Goal: Task Accomplishment & Management: Complete application form

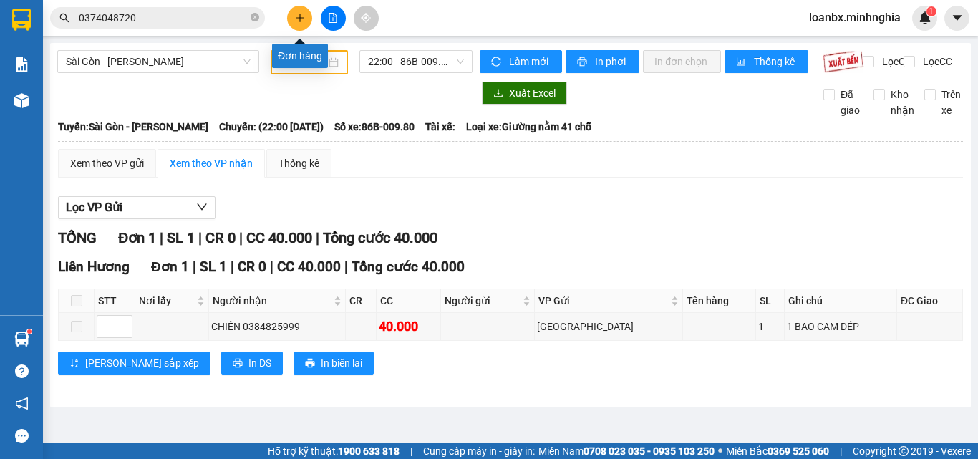
click at [305, 19] on button at bounding box center [299, 18] width 25 height 25
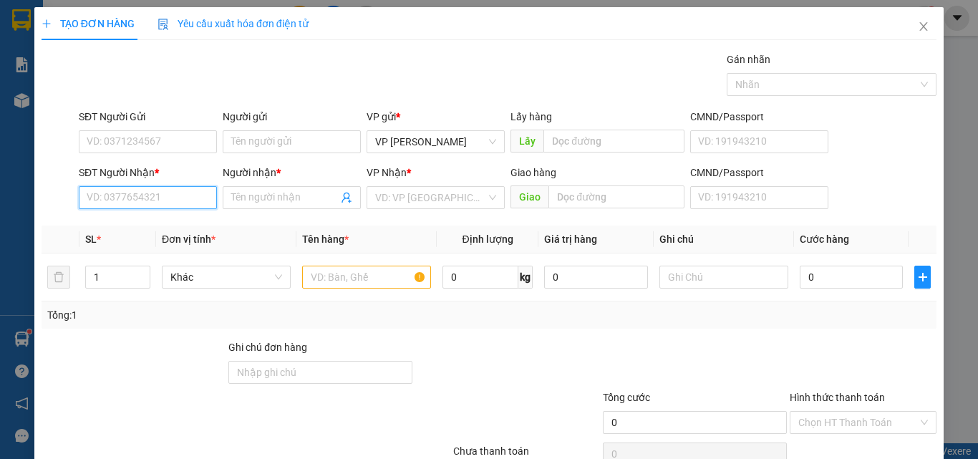
click at [165, 198] on input "SĐT Người Nhận *" at bounding box center [148, 197] width 138 height 23
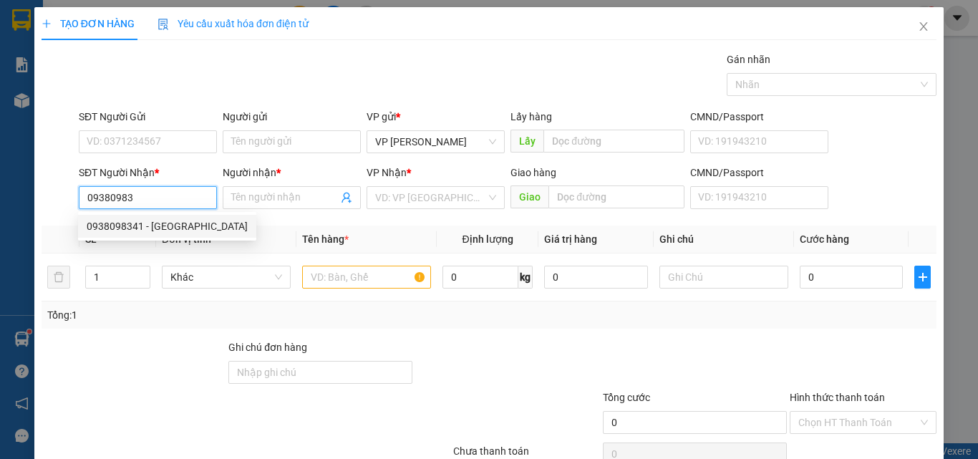
click at [153, 229] on div "0938098341 - [GEOGRAPHIC_DATA]" at bounding box center [167, 226] width 161 height 16
type input "0938098341"
type input "Ý"
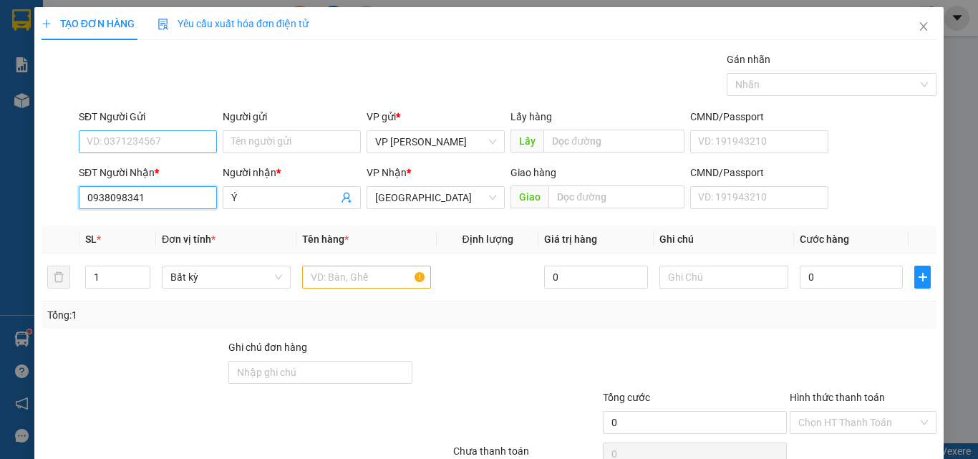
type input "0938098341"
click at [182, 140] on input "SĐT Người Gửi" at bounding box center [148, 141] width 138 height 23
type input "0377456340"
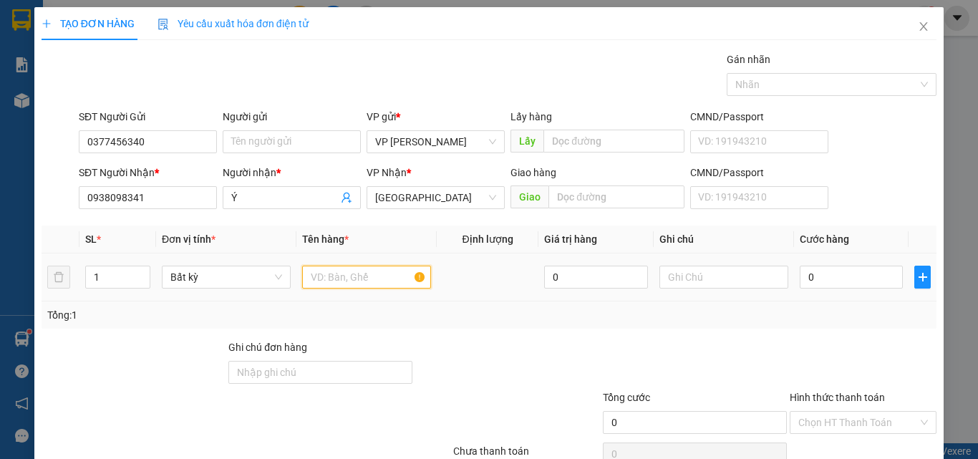
click at [395, 281] on input "text" at bounding box center [366, 277] width 129 height 23
type input "816"
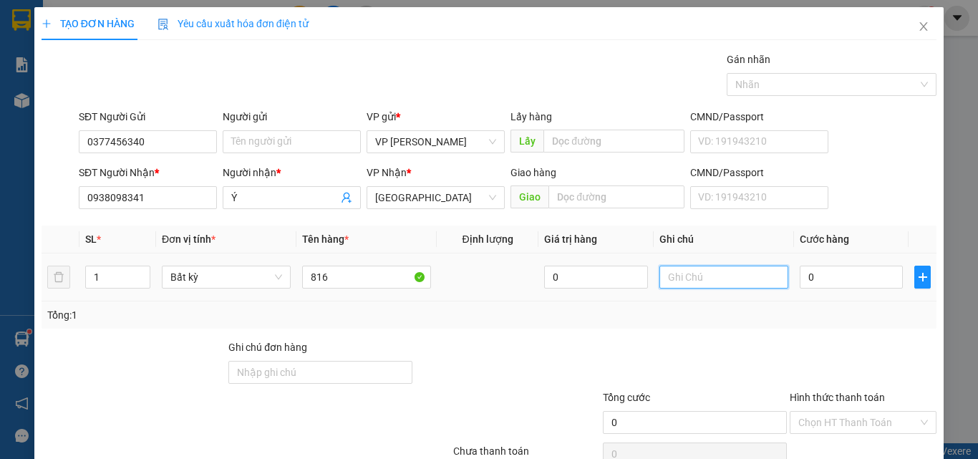
click at [733, 286] on input "text" at bounding box center [723, 277] width 129 height 23
type input "1 TH XỐP - CÁ"
click at [829, 275] on input "0" at bounding box center [851, 277] width 103 height 23
type input "6"
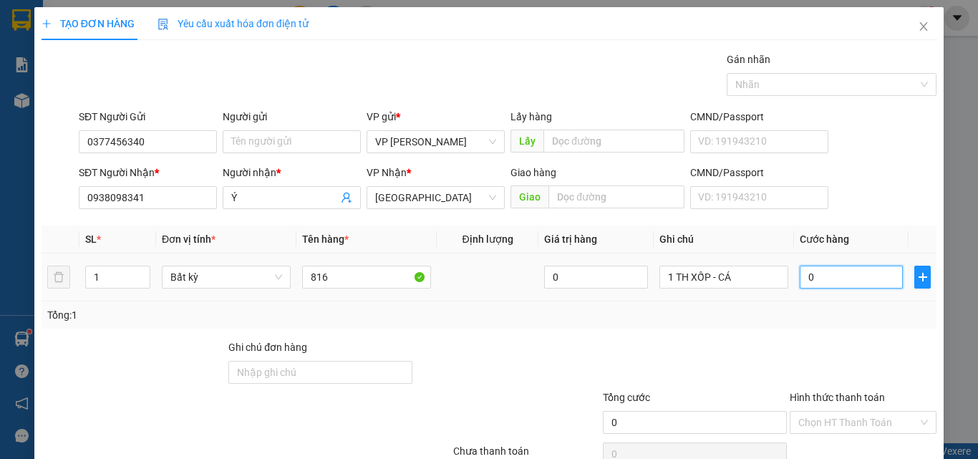
type input "6"
type input "60"
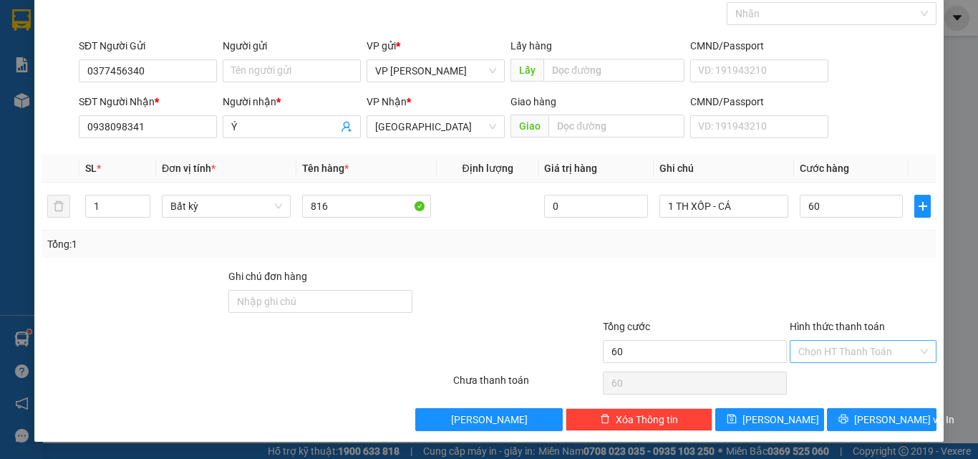
type input "60.000"
click at [829, 341] on input "Hình thức thanh toán" at bounding box center [858, 351] width 120 height 21
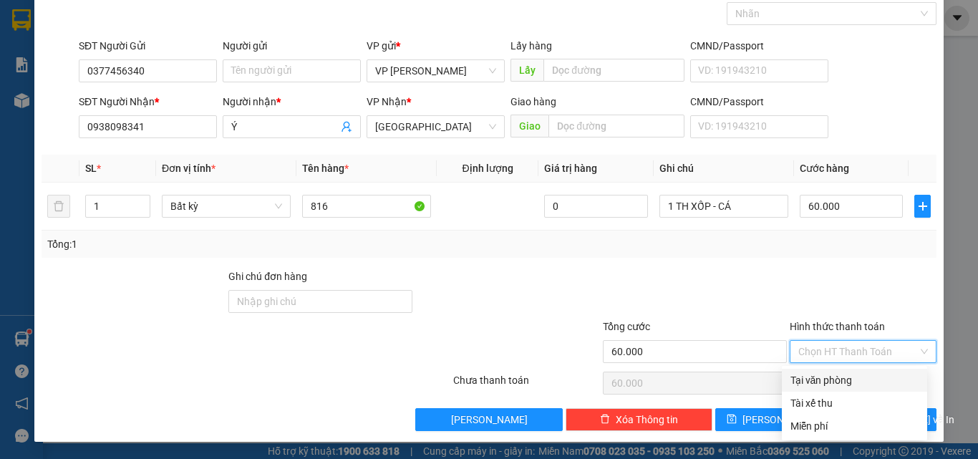
click at [818, 375] on div "Tại văn phòng" at bounding box center [855, 380] width 128 height 16
type input "0"
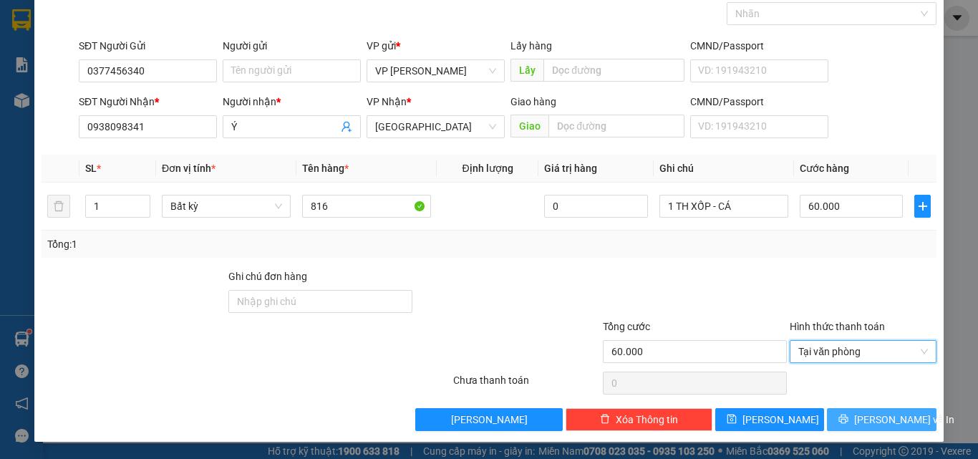
click at [863, 417] on span "[PERSON_NAME] và In" at bounding box center [904, 420] width 100 height 16
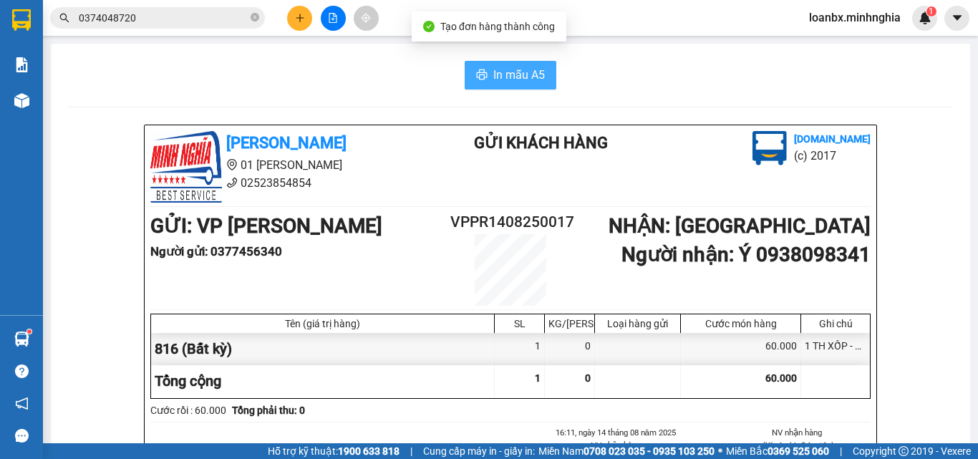
click at [501, 71] on span "In mẫu A5" at bounding box center [519, 75] width 52 height 18
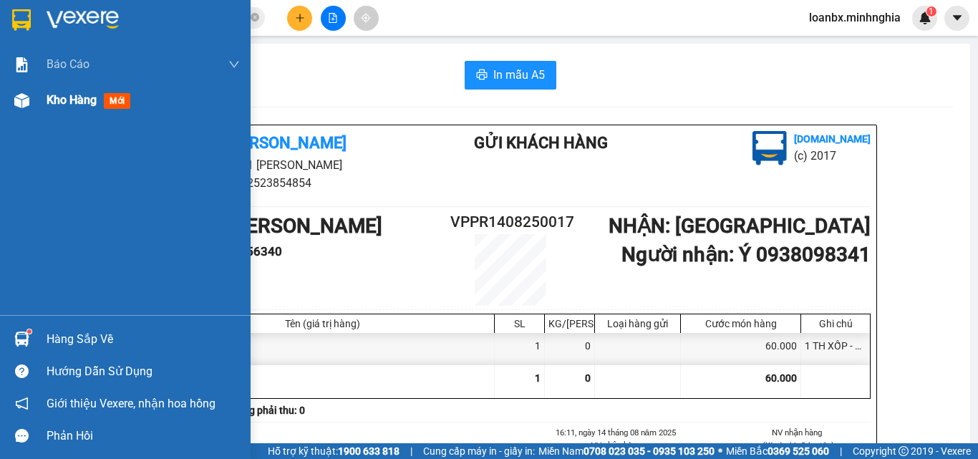
click at [14, 97] on img at bounding box center [21, 100] width 15 height 15
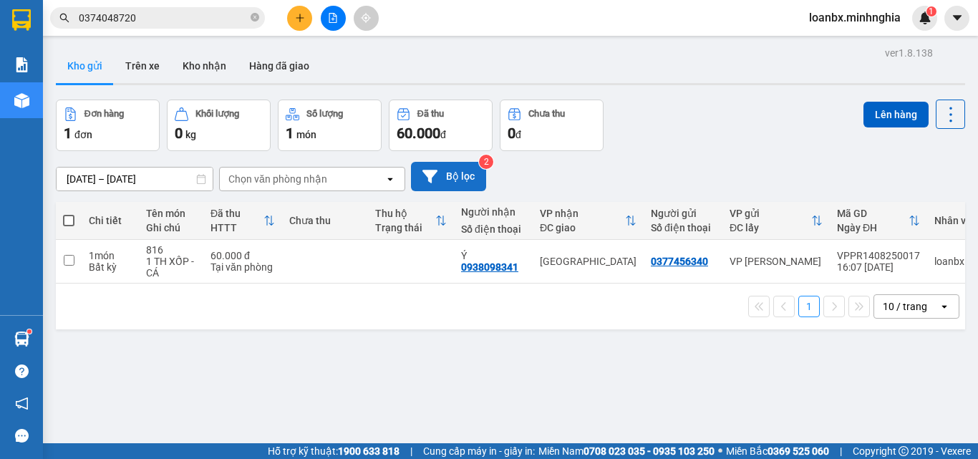
click at [443, 170] on button "Bộ lọc" at bounding box center [448, 176] width 75 height 29
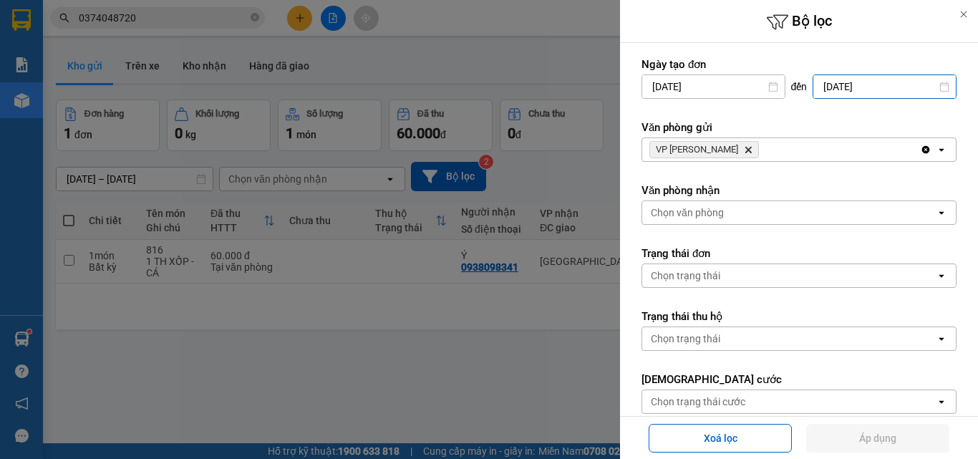
drag, startPoint x: 865, startPoint y: 79, endPoint x: 858, endPoint y: 115, distance: 36.5
click at [865, 80] on input "[DATE]" at bounding box center [884, 86] width 142 height 23
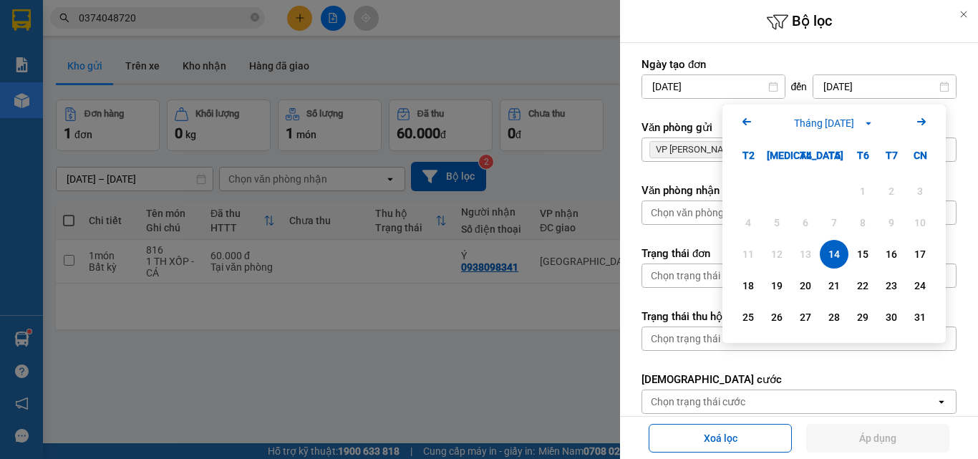
click at [834, 251] on div "14" at bounding box center [834, 254] width 20 height 17
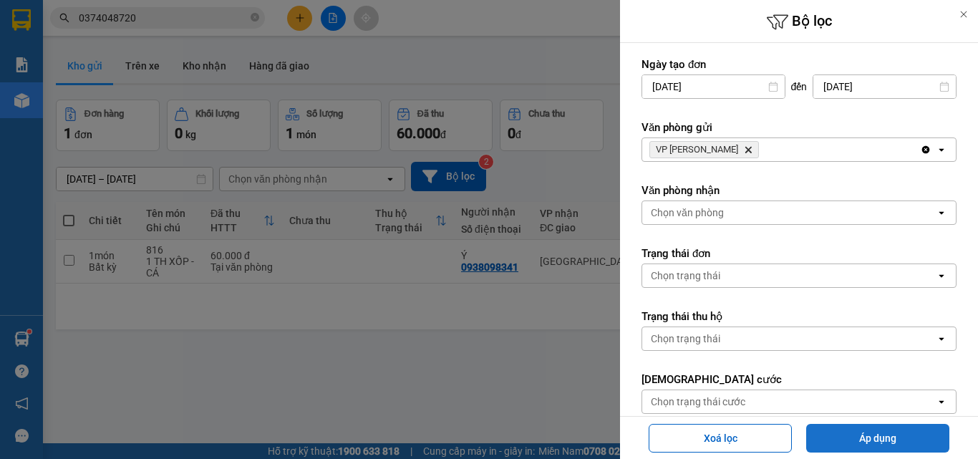
click at [874, 452] on button "Áp dụng" at bounding box center [877, 438] width 143 height 29
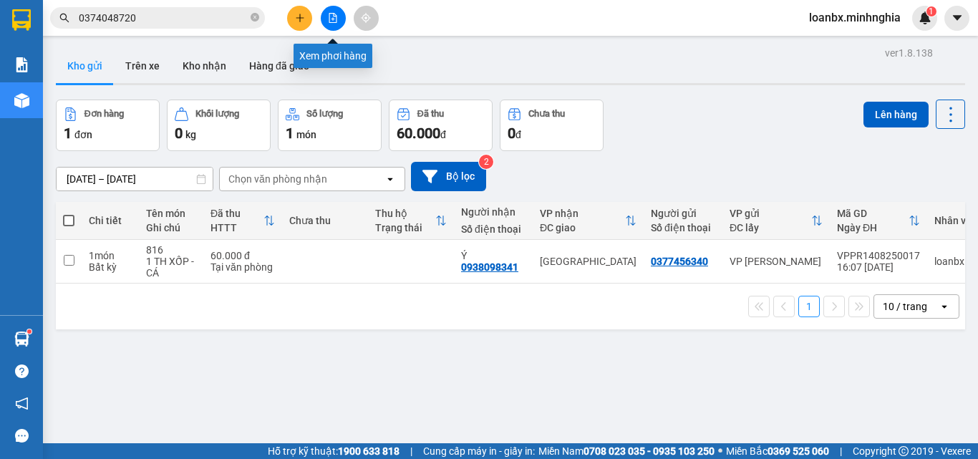
click at [332, 16] on icon "file-add" at bounding box center [333, 18] width 10 height 10
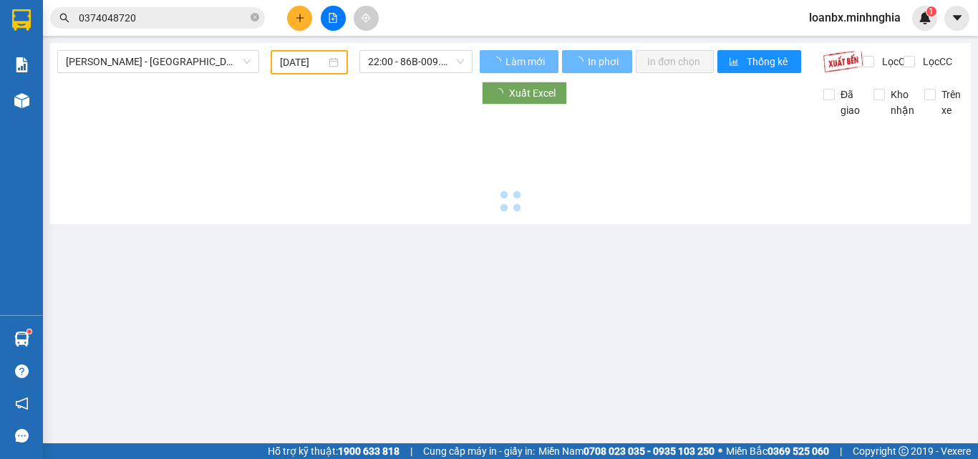
type input "[DATE]"
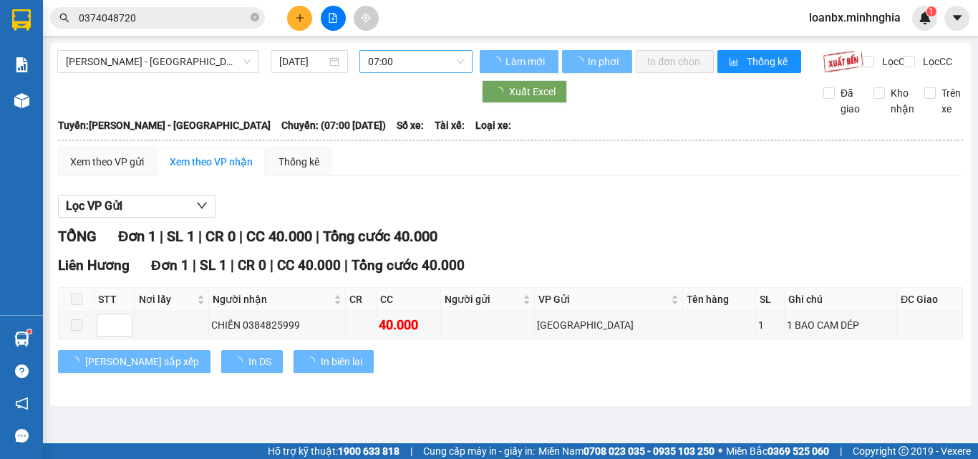
click at [433, 72] on div "07:00" at bounding box center [415, 61] width 113 height 23
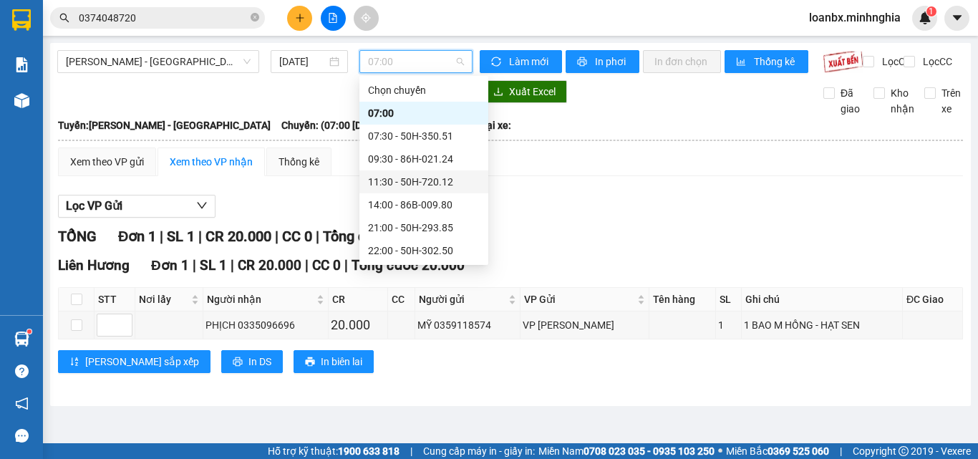
click at [412, 187] on div "11:30 - 50H-720.12" at bounding box center [424, 182] width 112 height 16
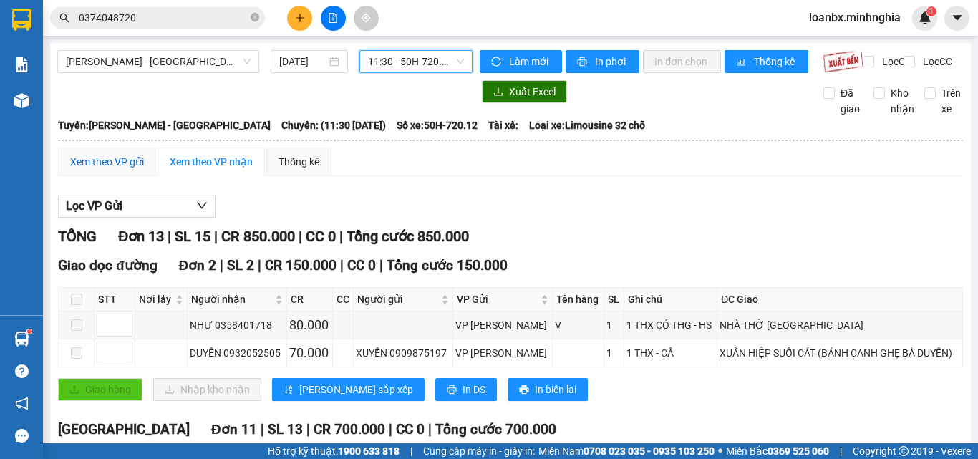
click at [132, 170] on div "Xem theo VP gửi" at bounding box center [107, 162] width 74 height 16
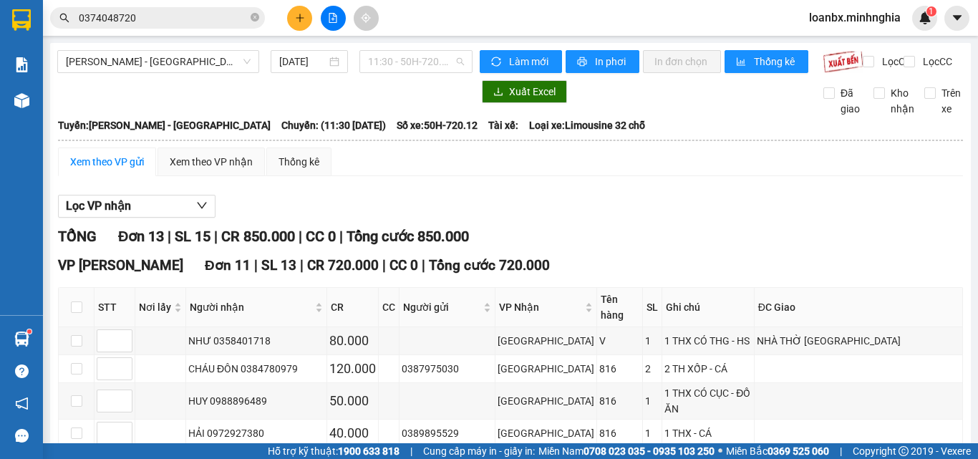
drag, startPoint x: 411, startPoint y: 59, endPoint x: 412, endPoint y: 79, distance: 19.3
click at [411, 64] on span "11:30 - 50H-720.12" at bounding box center [416, 61] width 96 height 21
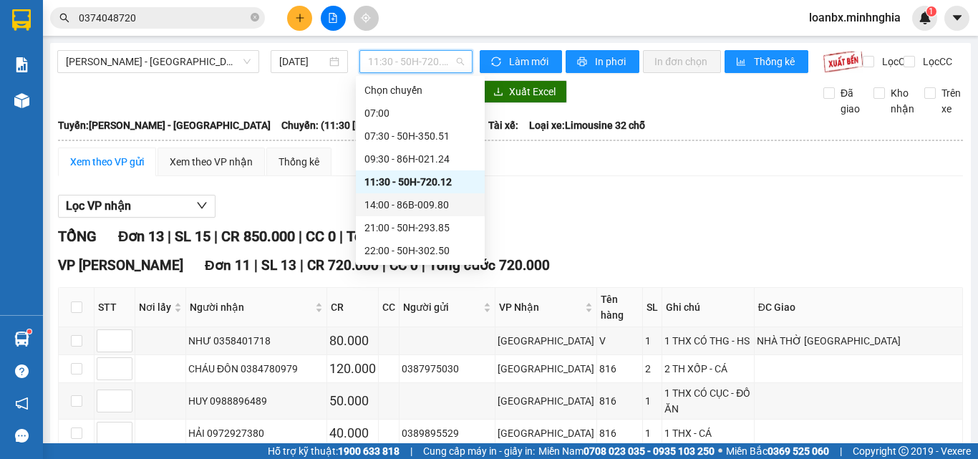
click at [415, 203] on div "14:00 - 86B-009.80" at bounding box center [420, 205] width 112 height 16
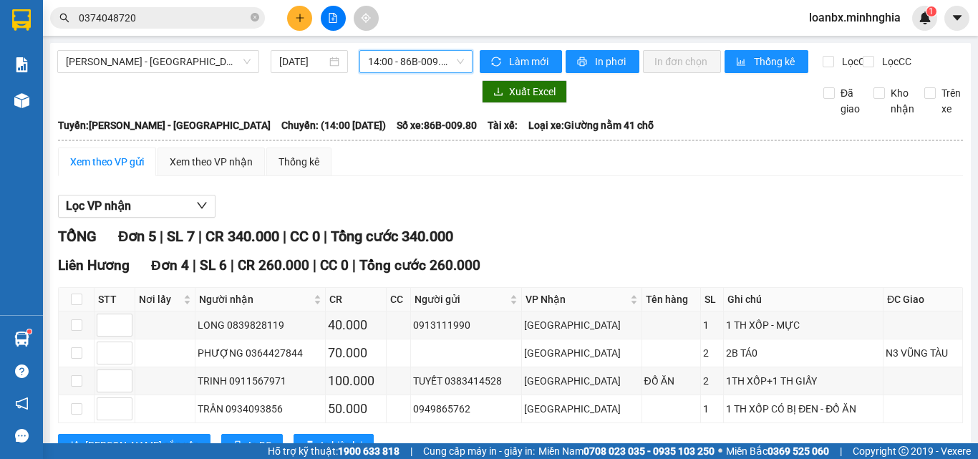
scroll to position [202, 0]
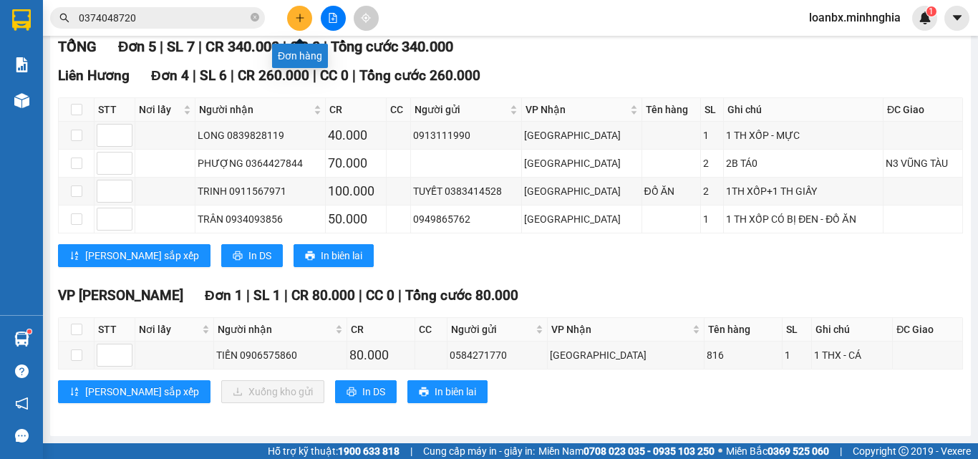
click at [301, 17] on icon "plus" at bounding box center [300, 18] width 10 height 10
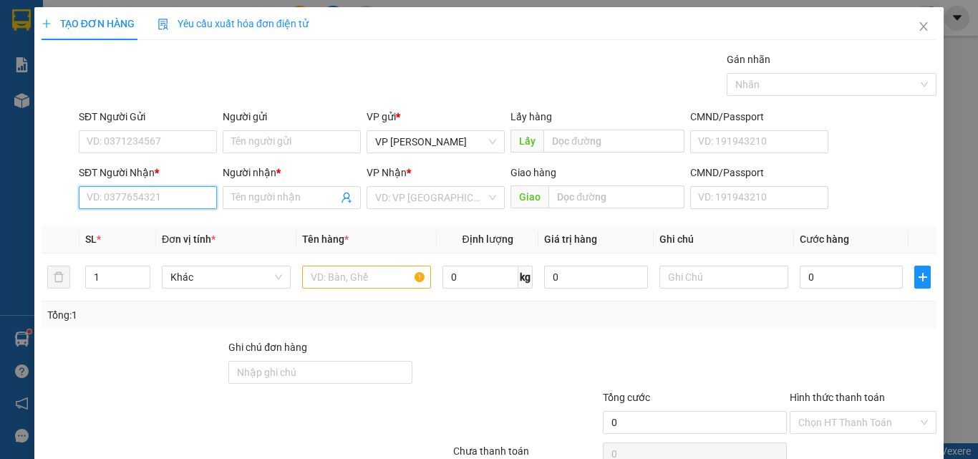
click at [117, 204] on input "SĐT Người Nhận *" at bounding box center [148, 197] width 138 height 23
click at [165, 227] on div "0827128012 - HIỀN" at bounding box center [147, 226] width 120 height 16
type input "0827128012"
type input "HIỀN"
type input "0827128012"
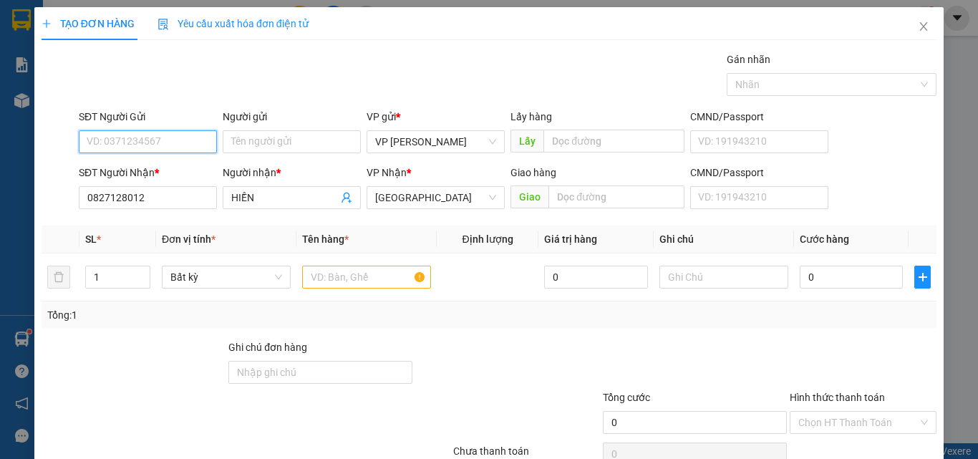
click at [155, 137] on input "SĐT Người Gửi" at bounding box center [148, 141] width 138 height 23
click at [160, 175] on div "0866643662" at bounding box center [147, 171] width 120 height 16
type input "0866643662"
type input "2"
click at [135, 271] on span "Increase Value" at bounding box center [142, 272] width 16 height 13
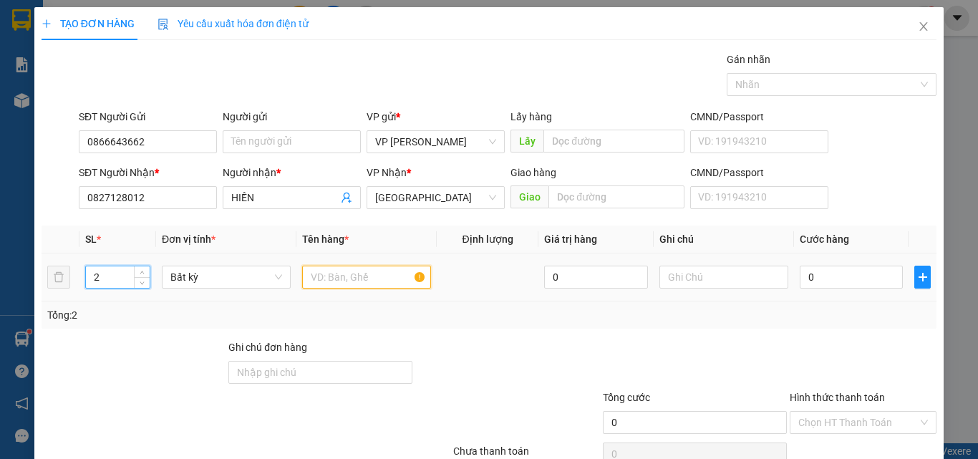
click at [324, 268] on input "text" at bounding box center [366, 277] width 129 height 23
type input "816"
click at [687, 265] on div at bounding box center [723, 277] width 129 height 29
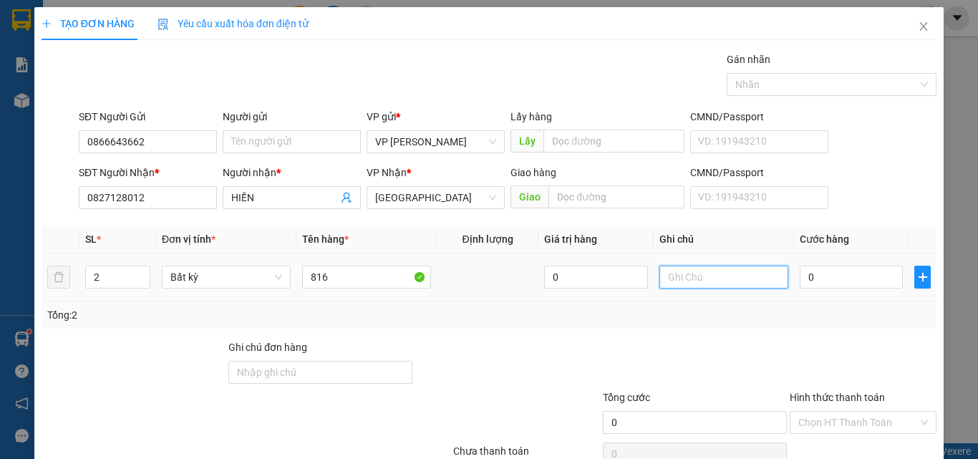
click at [692, 276] on input "text" at bounding box center [723, 277] width 129 height 23
type input "1 TH XỐP 1 KIỆN TH NHỰA - CÁ"
click at [836, 265] on div "0" at bounding box center [851, 277] width 103 height 29
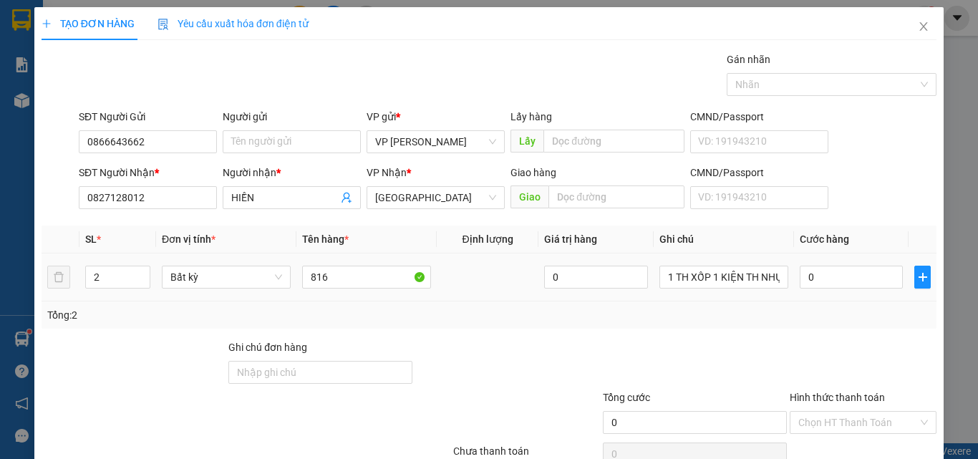
click at [836, 265] on div "0" at bounding box center [851, 277] width 103 height 29
click at [836, 274] on input "0" at bounding box center [851, 277] width 103 height 23
type input "1"
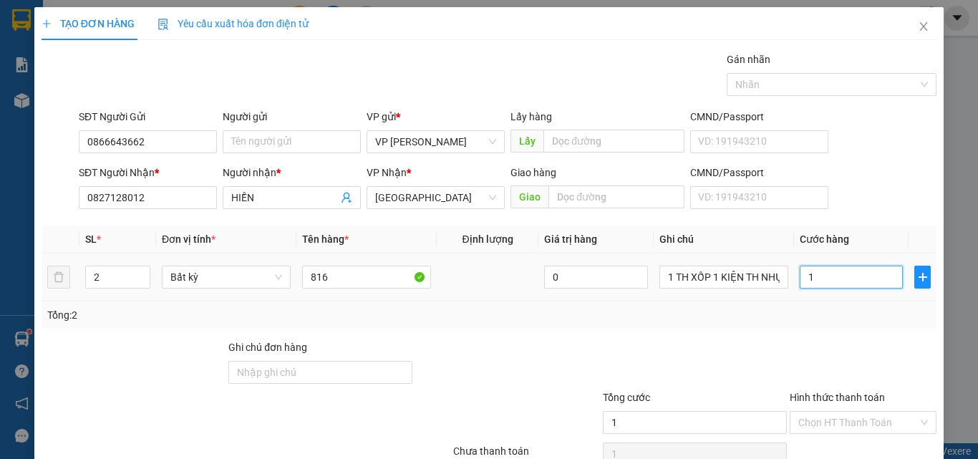
type input "13"
type input "130"
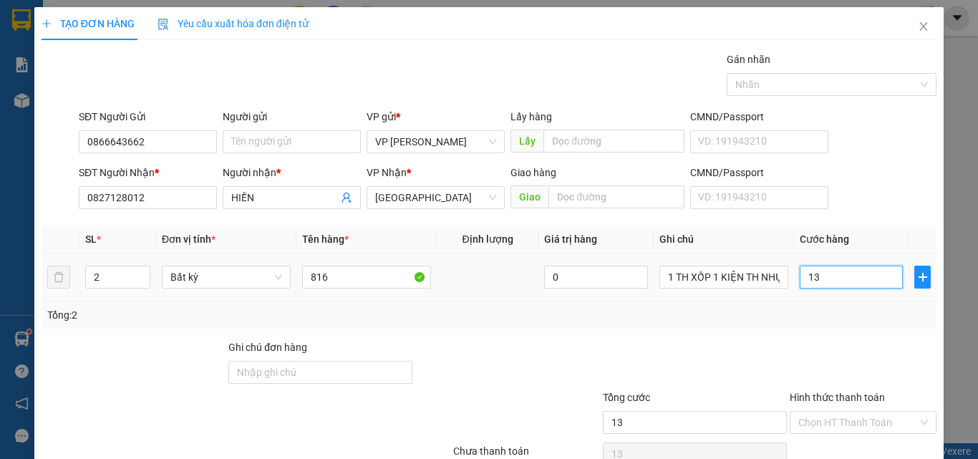
type input "130"
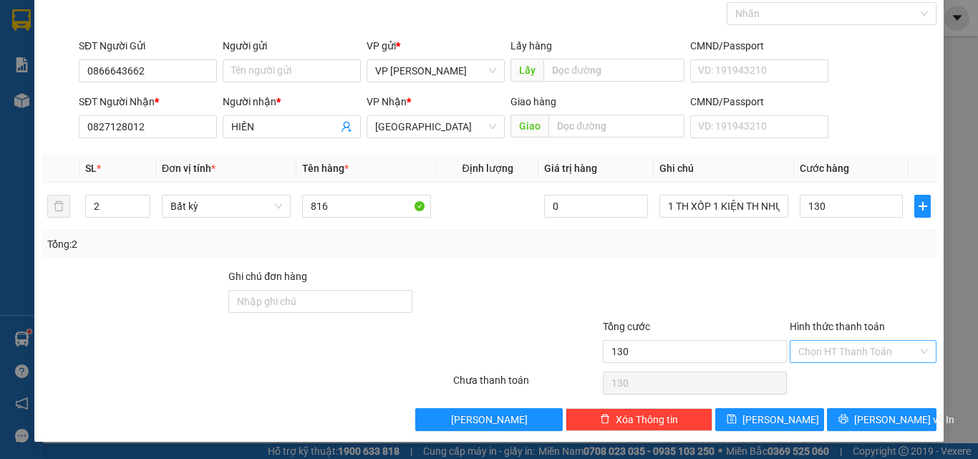
type input "130.000"
click at [833, 358] on input "Hình thức thanh toán" at bounding box center [858, 351] width 120 height 21
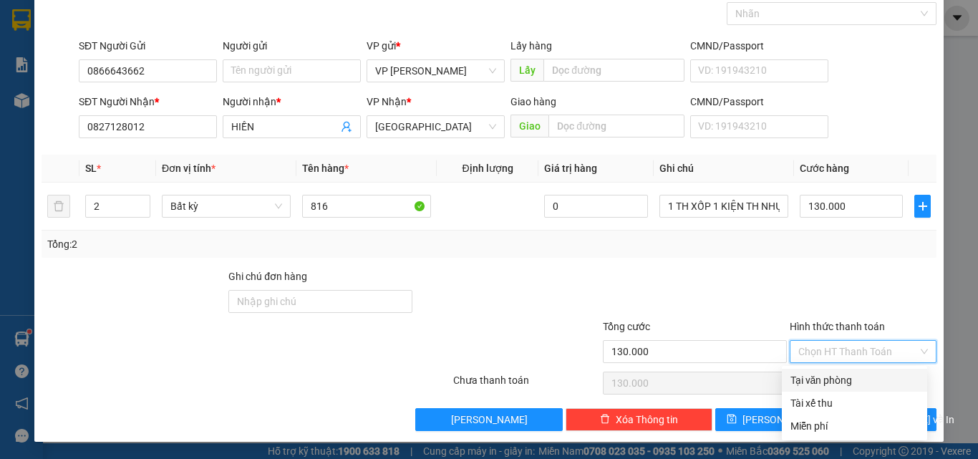
click at [833, 371] on div "Tại văn phòng" at bounding box center [854, 380] width 145 height 23
type input "0"
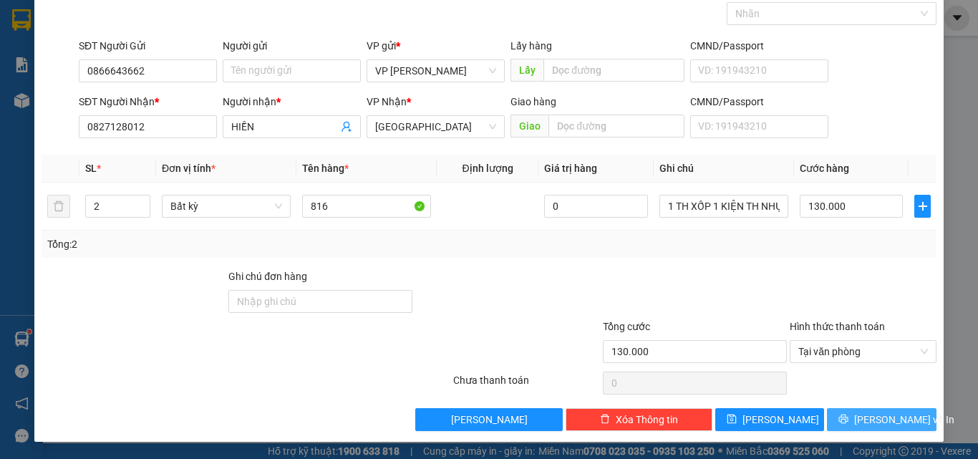
click at [871, 419] on span "[PERSON_NAME] và In" at bounding box center [904, 420] width 100 height 16
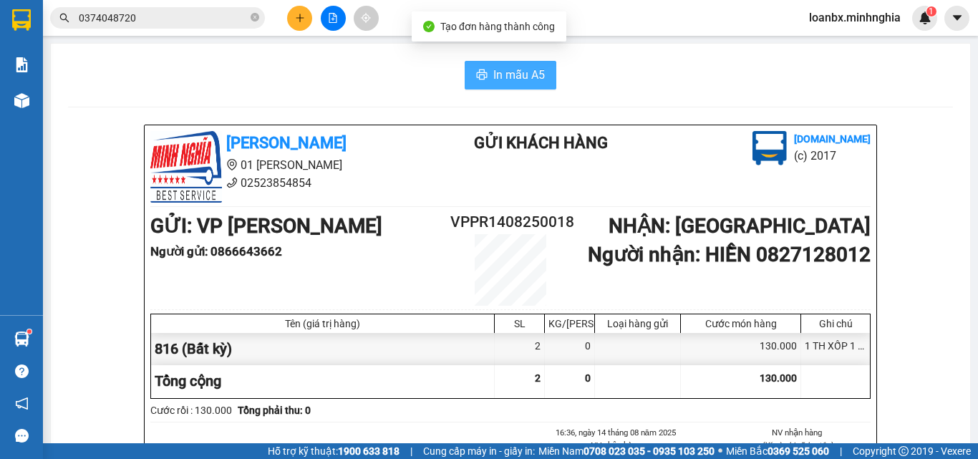
drag, startPoint x: 483, startPoint y: 59, endPoint x: 483, endPoint y: 74, distance: 15.0
click at [483, 74] on button "In mẫu A5" at bounding box center [511, 75] width 92 height 29
click at [309, 21] on button at bounding box center [299, 18] width 25 height 25
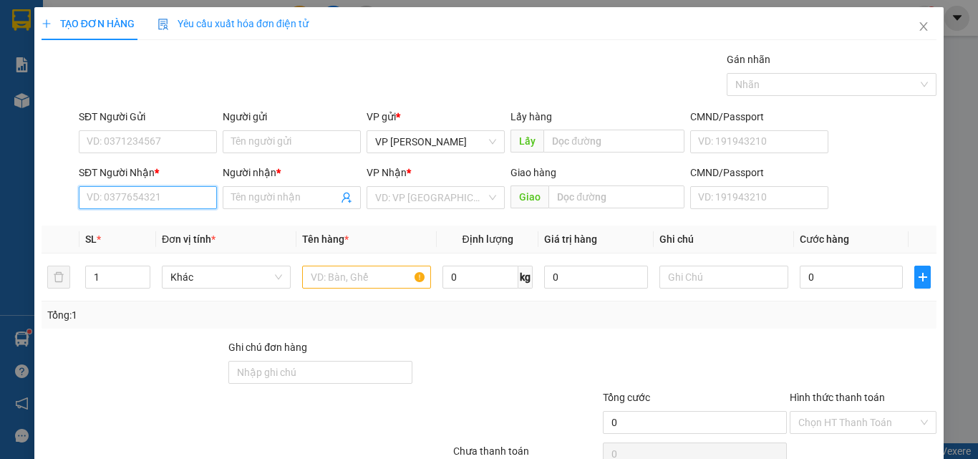
click at [118, 202] on input "SĐT Người Nhận *" at bounding box center [148, 197] width 138 height 23
drag, startPoint x: 357, startPoint y: 275, endPoint x: 362, endPoint y: 243, distance: 31.8
click at [357, 275] on input "text" at bounding box center [366, 277] width 129 height 23
type input "816"
click at [122, 207] on input "SĐT Người Nhận *" at bounding box center [148, 197] width 138 height 23
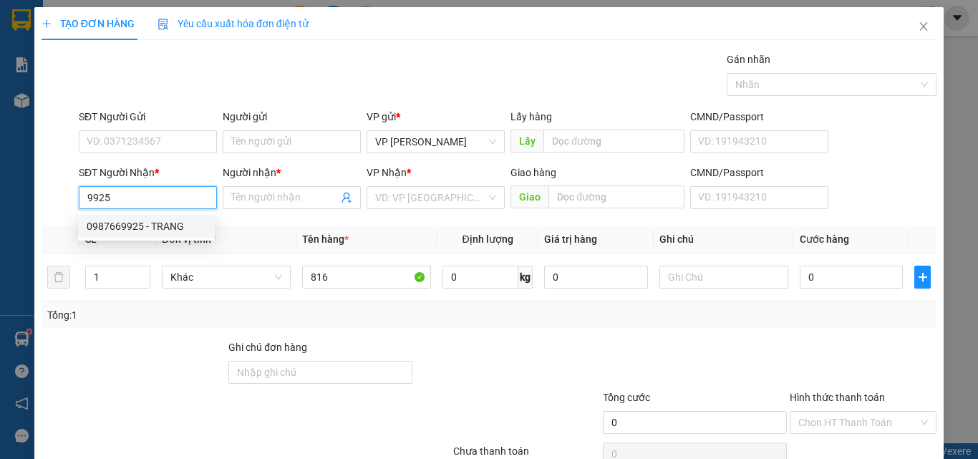
click at [145, 236] on div "0987669925 - TRANG" at bounding box center [146, 226] width 137 height 23
type input "0987669925"
type input "TRANG"
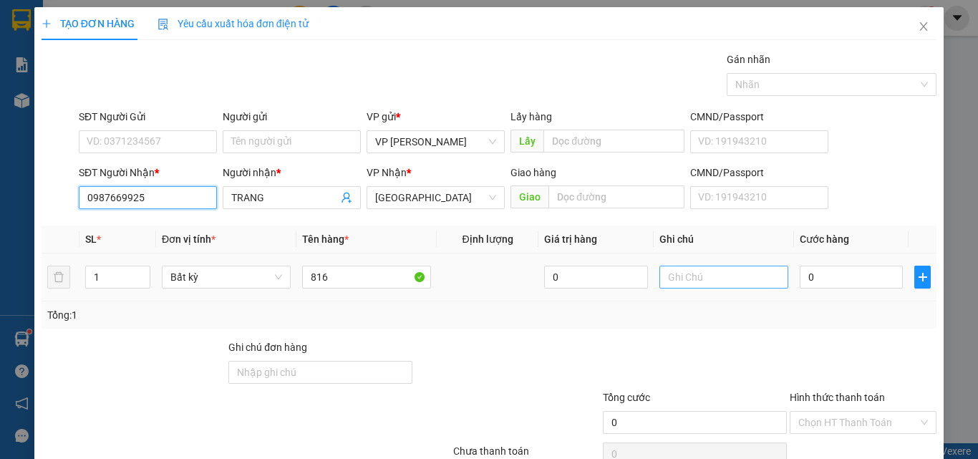
type input "0987669925"
click at [667, 274] on input "text" at bounding box center [723, 277] width 129 height 23
drag, startPoint x: 669, startPoint y: 274, endPoint x: 631, endPoint y: 310, distance: 52.7
click at [614, 319] on div "Tổng: 1" at bounding box center [489, 315] width 884 height 16
click at [670, 289] on div at bounding box center [723, 277] width 129 height 29
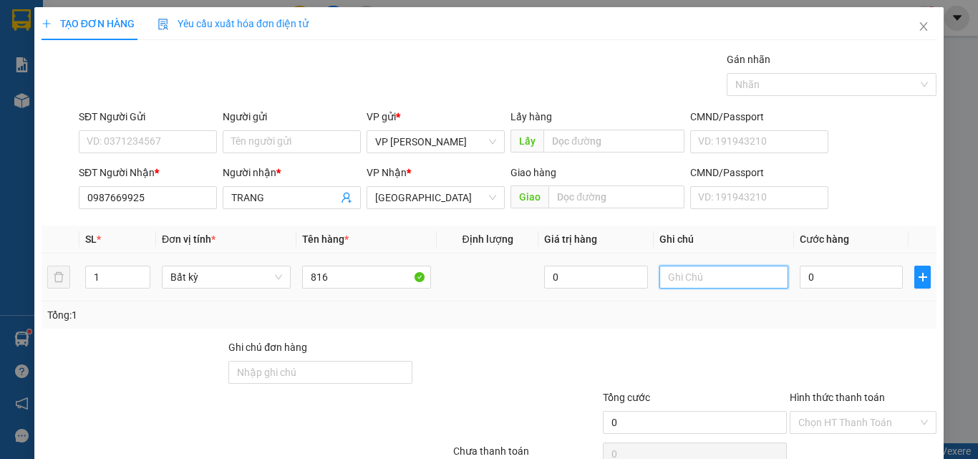
click at [679, 281] on input "text" at bounding box center [723, 277] width 129 height 23
drag, startPoint x: 678, startPoint y: 278, endPoint x: 668, endPoint y: 280, distance: 10.3
click at [668, 280] on input "1 th" at bounding box center [723, 277] width 129 height 23
type input "1 THX - CÁ"
click at [837, 281] on input "0" at bounding box center [851, 277] width 103 height 23
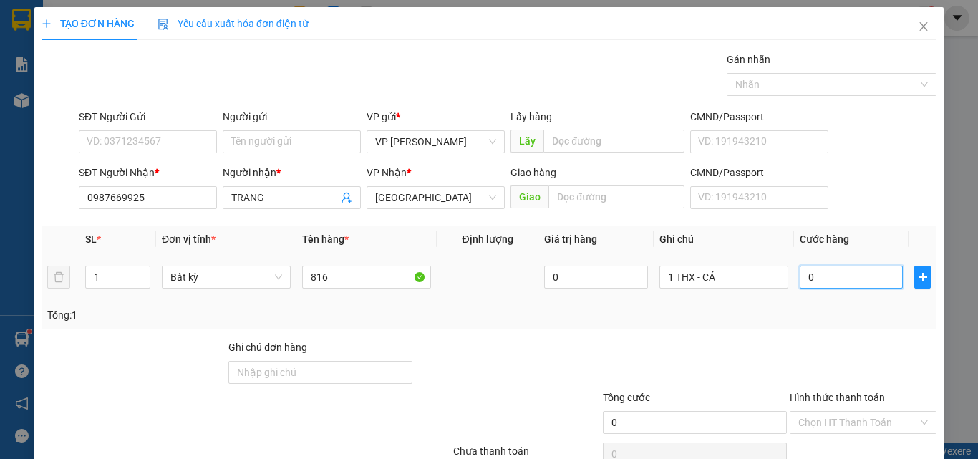
type input "8"
type input "80"
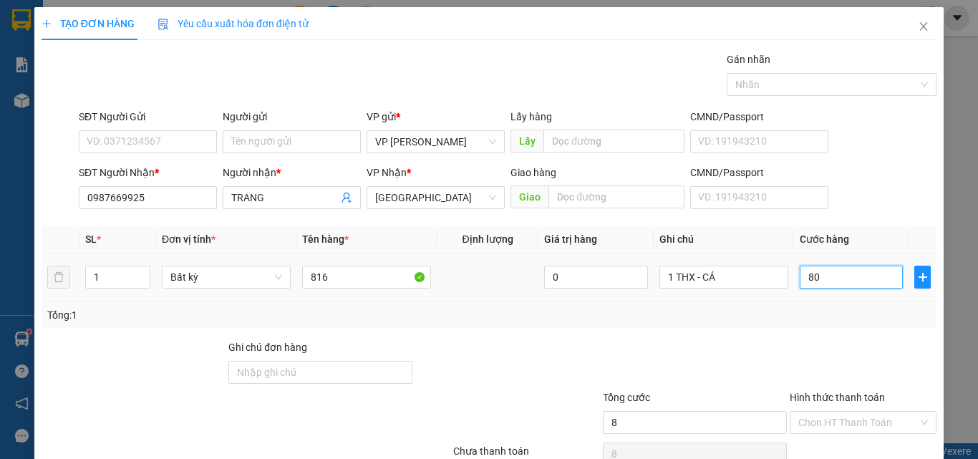
type input "80"
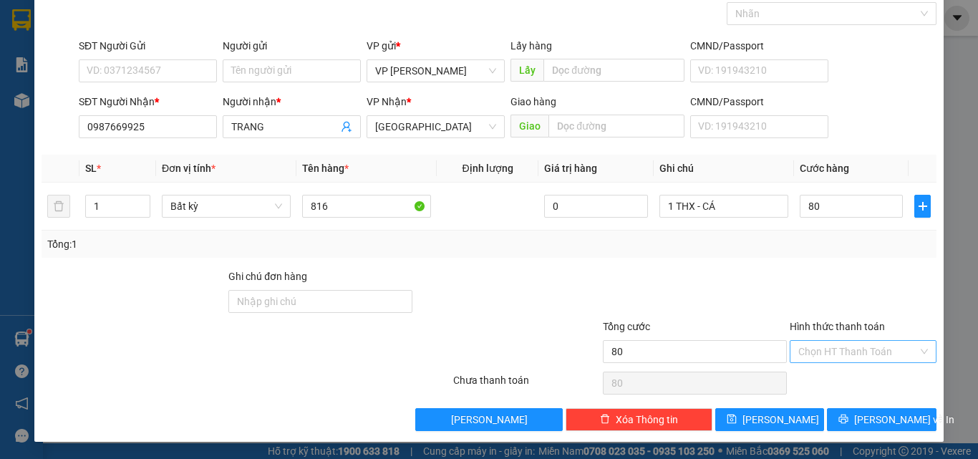
type input "80.000"
click at [840, 357] on input "Hình thức thanh toán" at bounding box center [858, 351] width 120 height 21
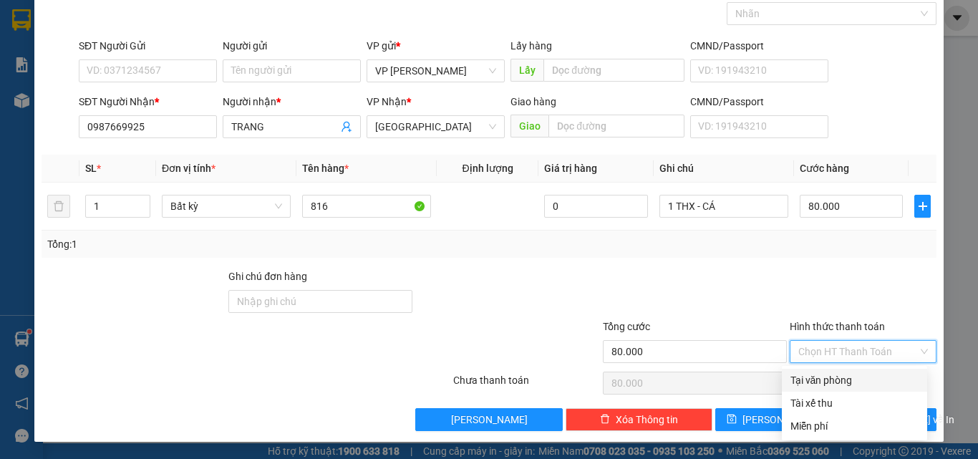
click at [833, 381] on div "Tại văn phòng" at bounding box center [855, 380] width 128 height 16
type input "0"
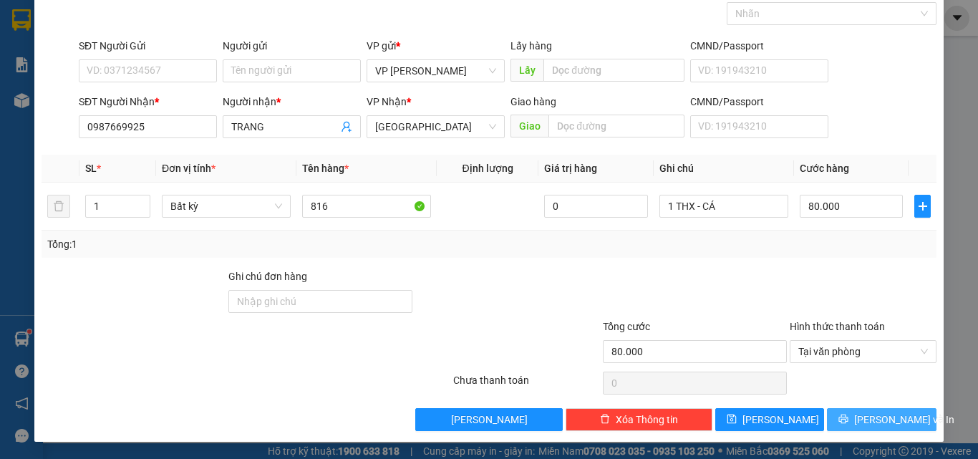
click at [836, 411] on button "[PERSON_NAME] và In" at bounding box center [882, 419] width 110 height 23
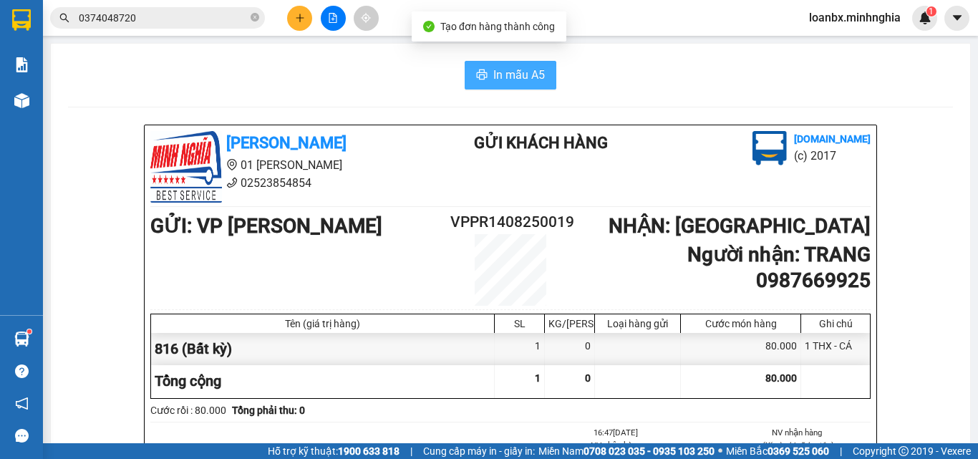
click at [516, 72] on span "In mẫu A5" at bounding box center [519, 75] width 52 height 18
click at [31, 100] on div at bounding box center [21, 100] width 25 height 25
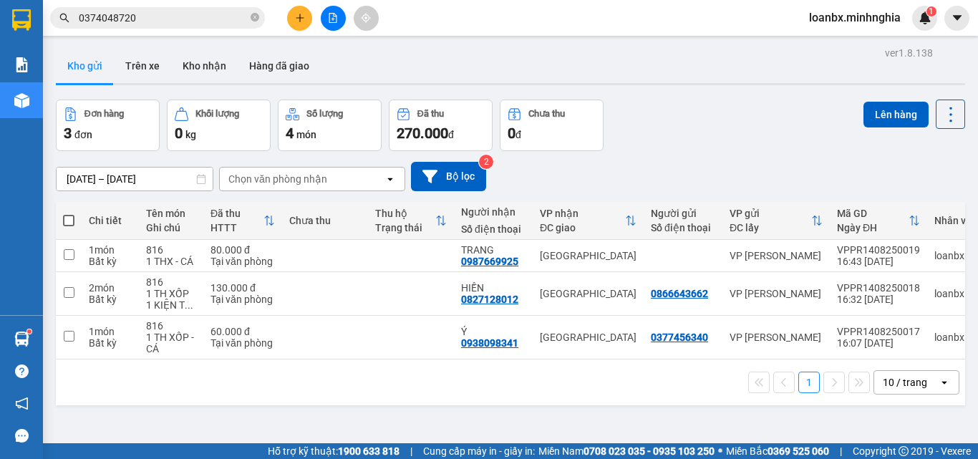
scroll to position [66, 0]
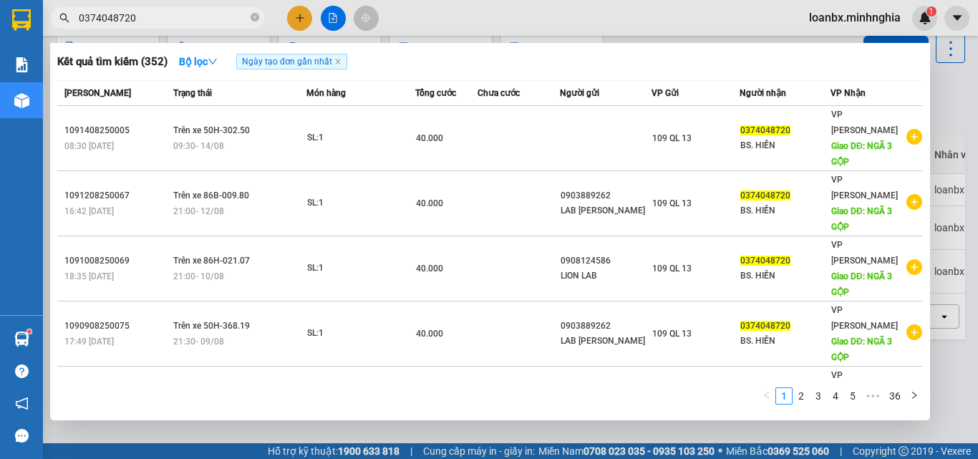
click at [183, 22] on input "0374048720" at bounding box center [163, 18] width 169 height 16
drag, startPoint x: 183, startPoint y: 24, endPoint x: 0, endPoint y: 25, distance: 182.6
click at [28, 24] on section "Kết quả tìm kiếm ( 352 ) Bộ lọc Ngày tạo đơn gần nhất Mã ĐH Trạng thái Món hàng…" at bounding box center [489, 229] width 978 height 459
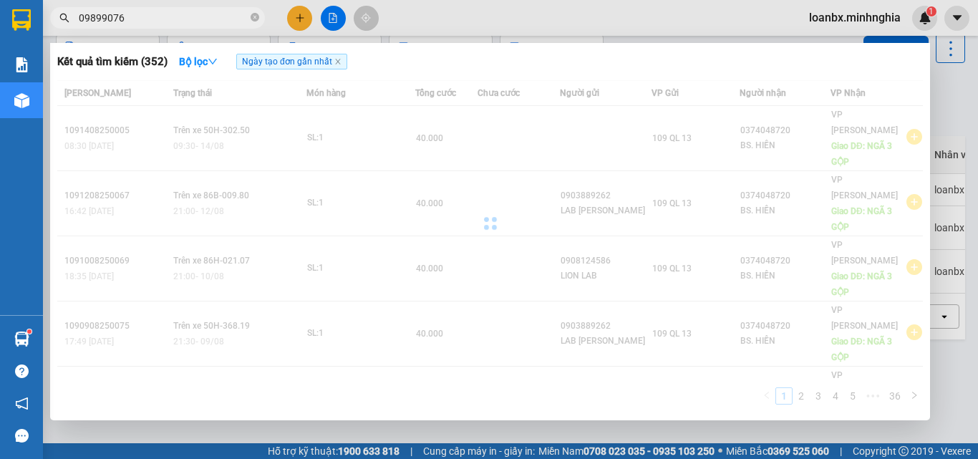
type input "09899076"
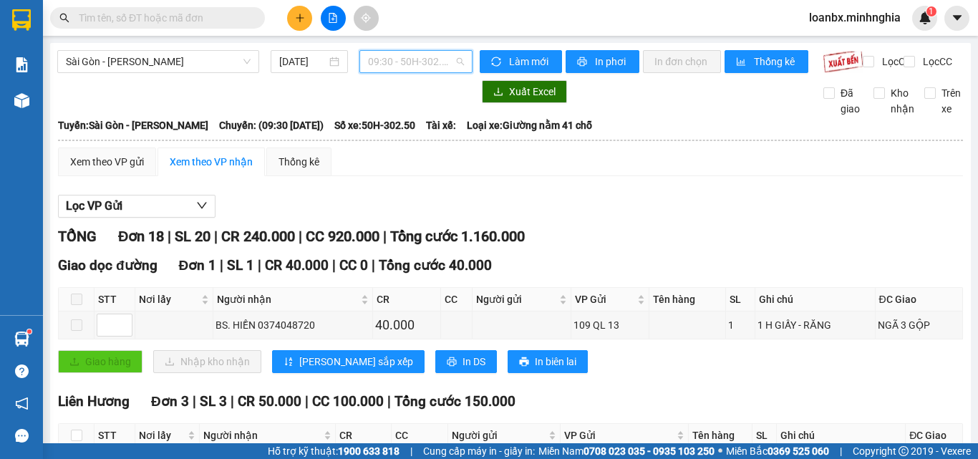
click at [402, 64] on span "09:30 - 50H-302.50" at bounding box center [416, 61] width 96 height 21
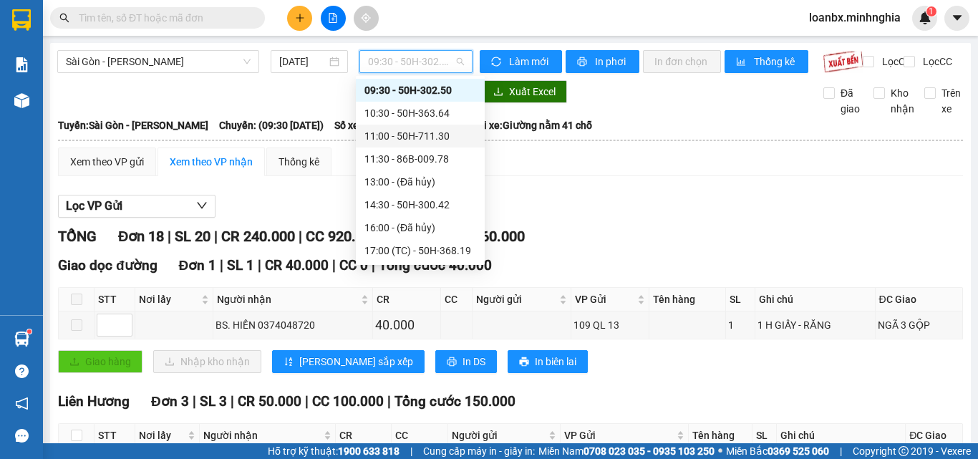
click at [436, 136] on div "11:00 - 50H-711.30" at bounding box center [420, 136] width 112 height 16
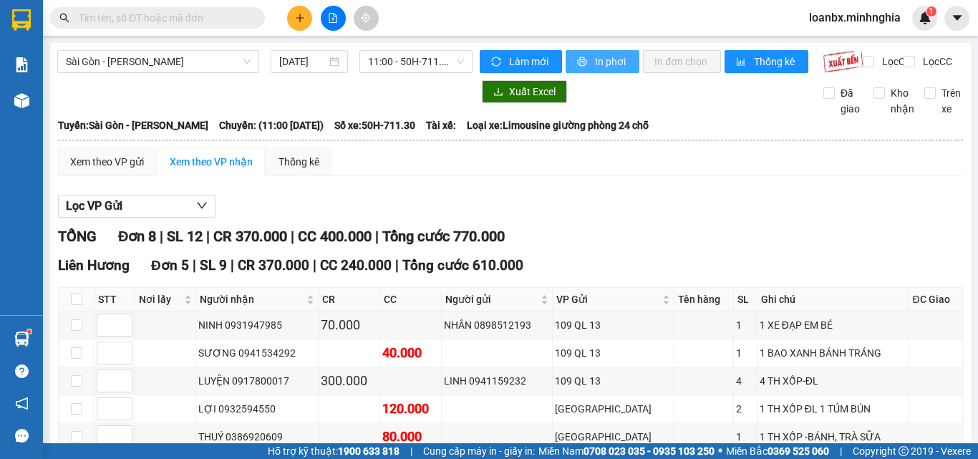
click at [623, 68] on button "In phơi" at bounding box center [603, 61] width 74 height 23
click at [431, 57] on span "11:00 - 50H-711.30" at bounding box center [416, 61] width 96 height 21
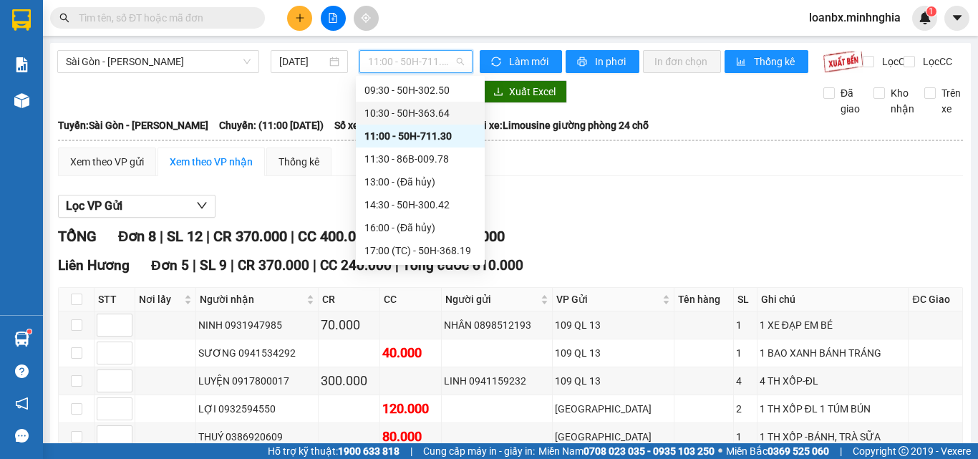
click at [405, 110] on div "10:30 - 50H-363.64" at bounding box center [420, 113] width 112 height 16
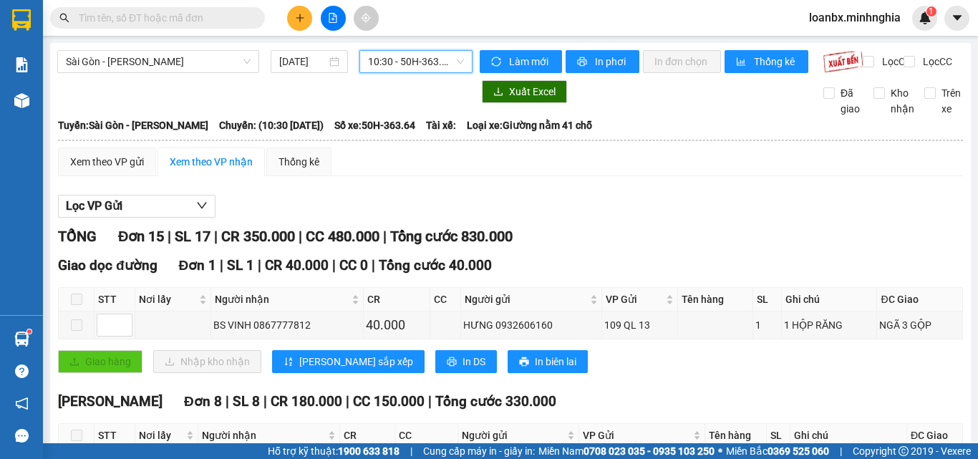
click at [402, 68] on span "10:30 - 50H-363.64" at bounding box center [416, 61] width 96 height 21
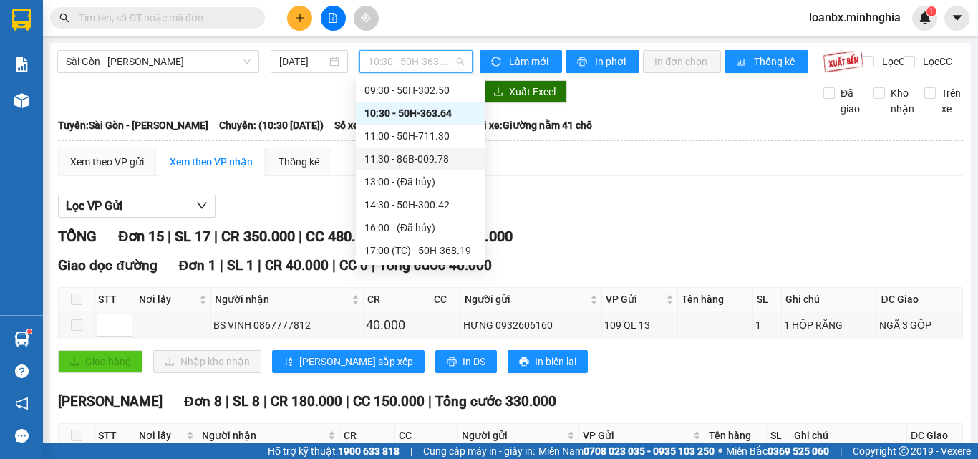
click at [412, 161] on div "11:30 - 86B-009.78" at bounding box center [420, 159] width 112 height 16
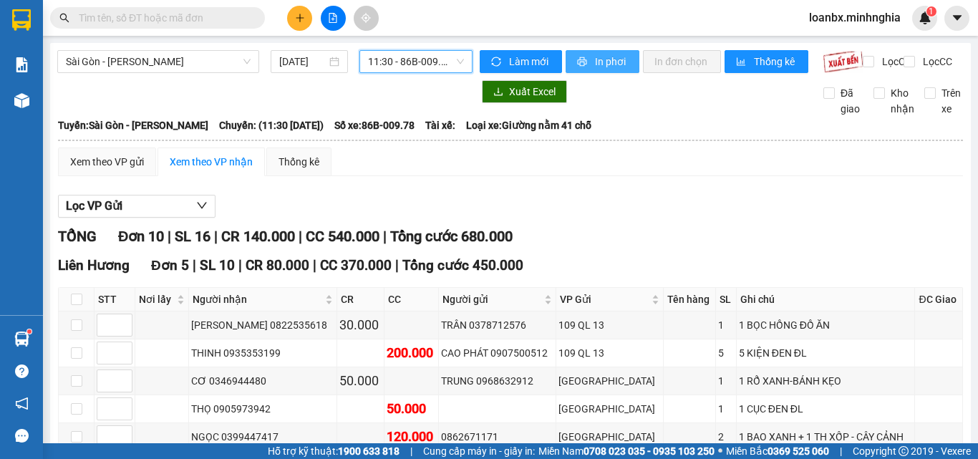
click at [604, 72] on button "In phơi" at bounding box center [603, 61] width 74 height 23
click at [130, 11] on input "text" at bounding box center [163, 18] width 169 height 16
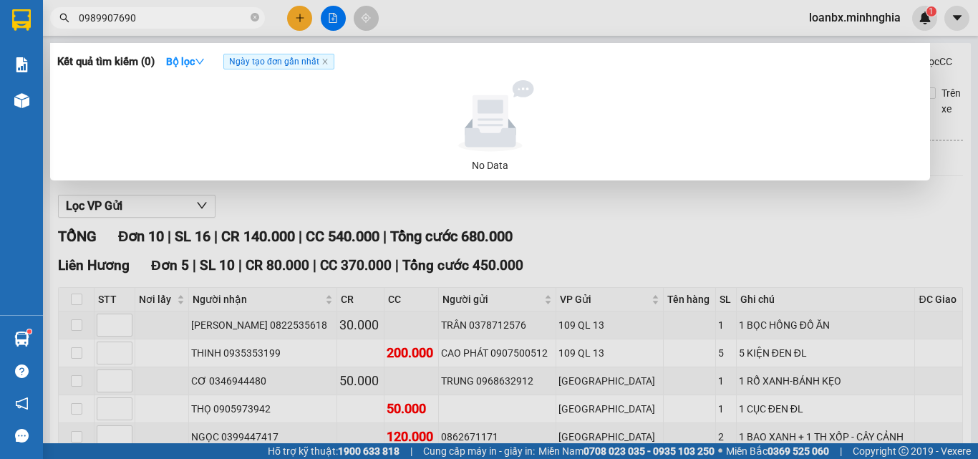
type input "0989907690"
click at [333, 21] on div at bounding box center [489, 229] width 978 height 459
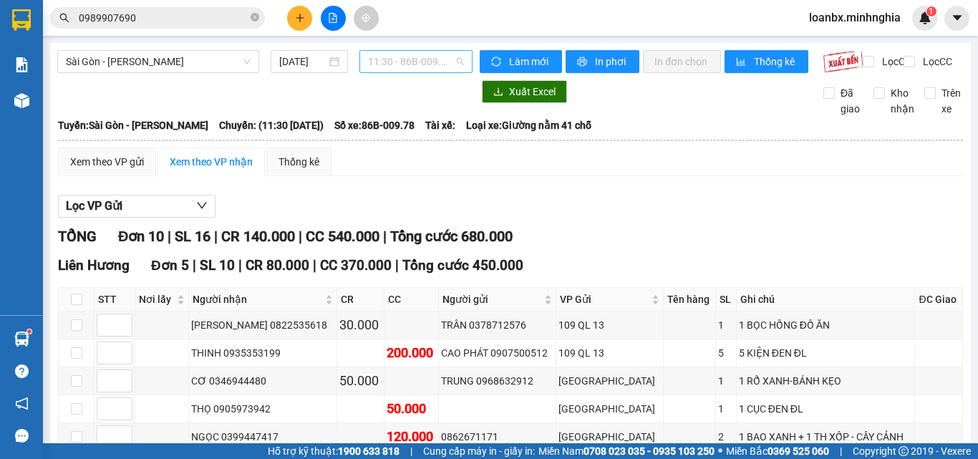
click at [420, 64] on span "11:30 - 86B-009.78" at bounding box center [416, 61] width 96 height 21
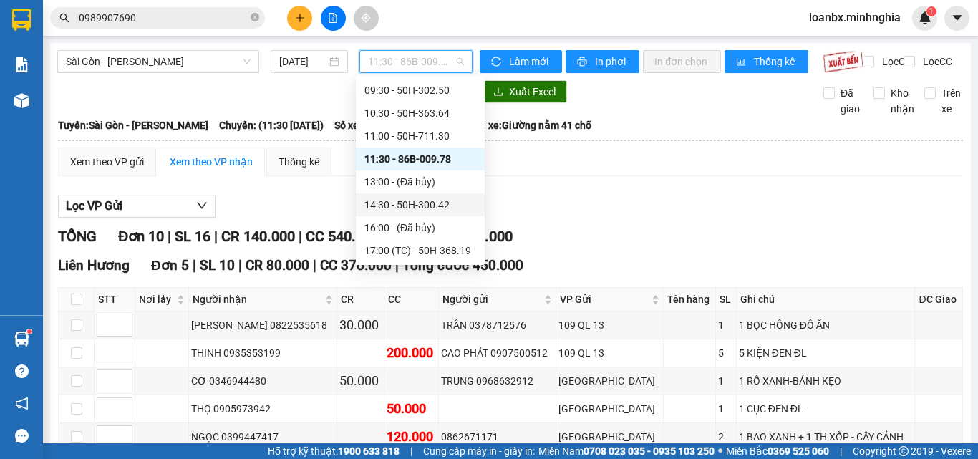
click at [390, 205] on div "14:30 - 50H-300.42" at bounding box center [420, 205] width 112 height 16
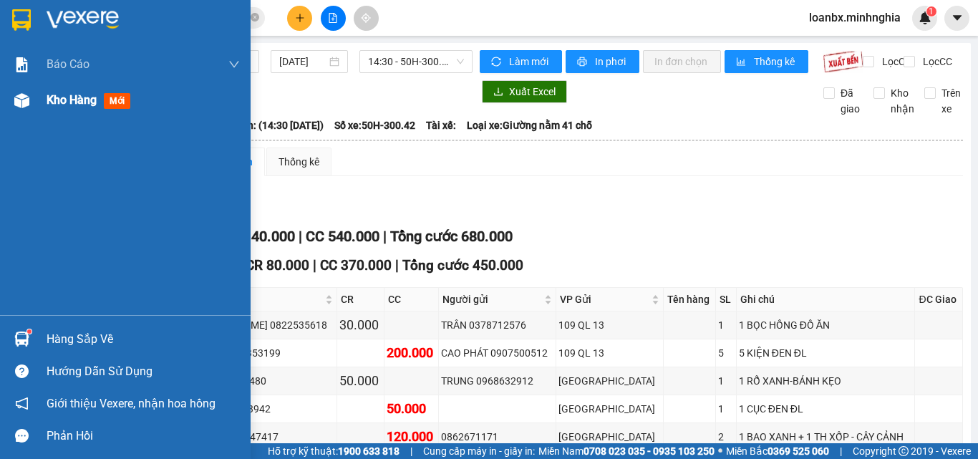
click at [46, 98] on div "Kho hàng mới" at bounding box center [125, 100] width 251 height 36
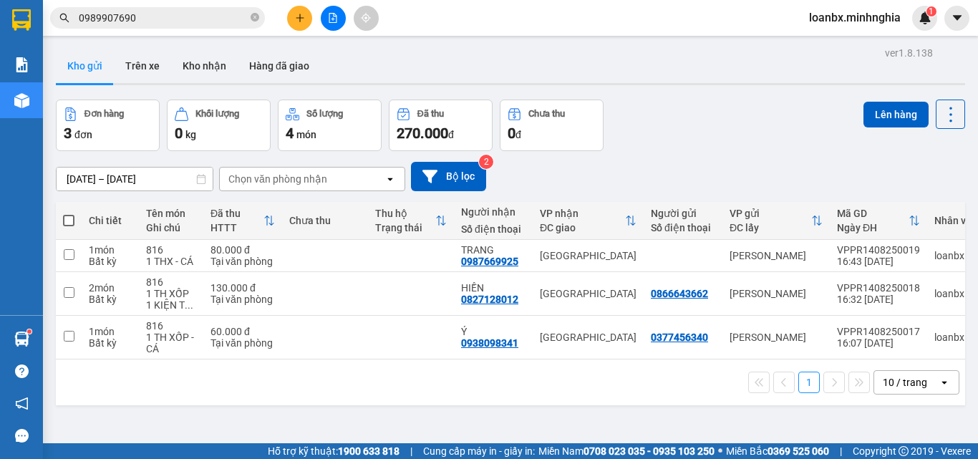
click at [305, 19] on button at bounding box center [299, 18] width 25 height 25
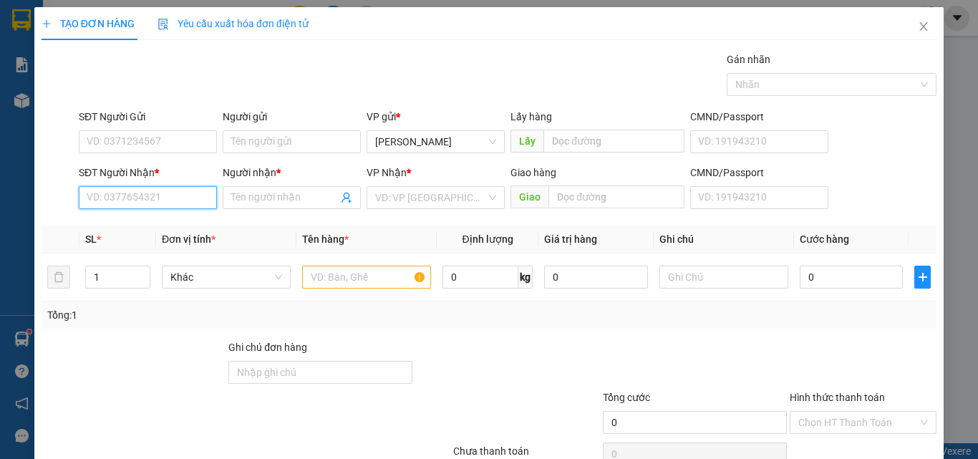
click at [132, 191] on input "SĐT Người Nhận *" at bounding box center [148, 197] width 138 height 23
click at [364, 284] on input "text" at bounding box center [366, 277] width 129 height 23
click at [119, 190] on input "SĐT Người Nhận *" at bounding box center [148, 197] width 138 height 23
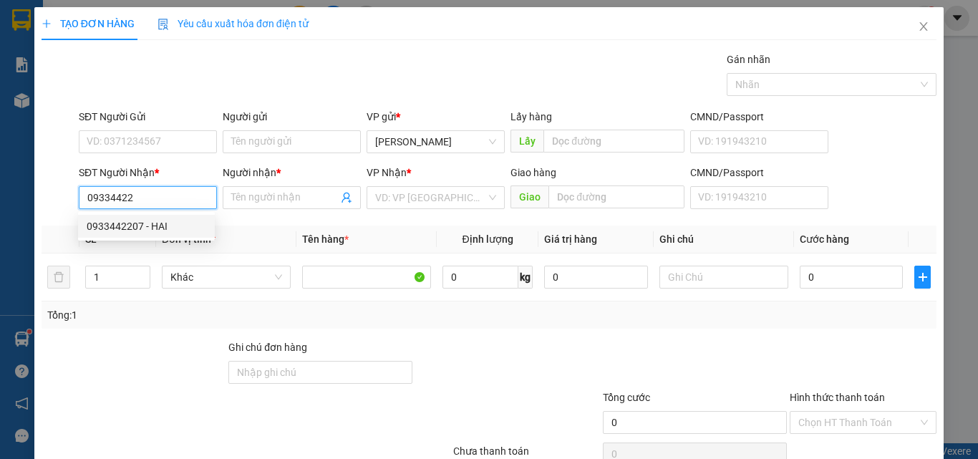
click at [178, 227] on div "0933442207 - HAI" at bounding box center [147, 226] width 120 height 16
type input "0933442207"
type input "HAI"
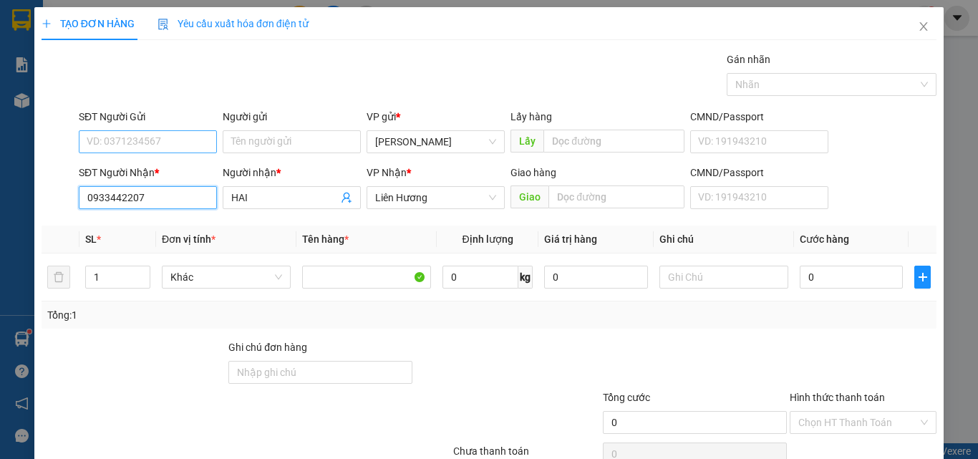
type input "0933442207"
click at [132, 145] on input "SĐT Người Gửi" at bounding box center [148, 141] width 138 height 23
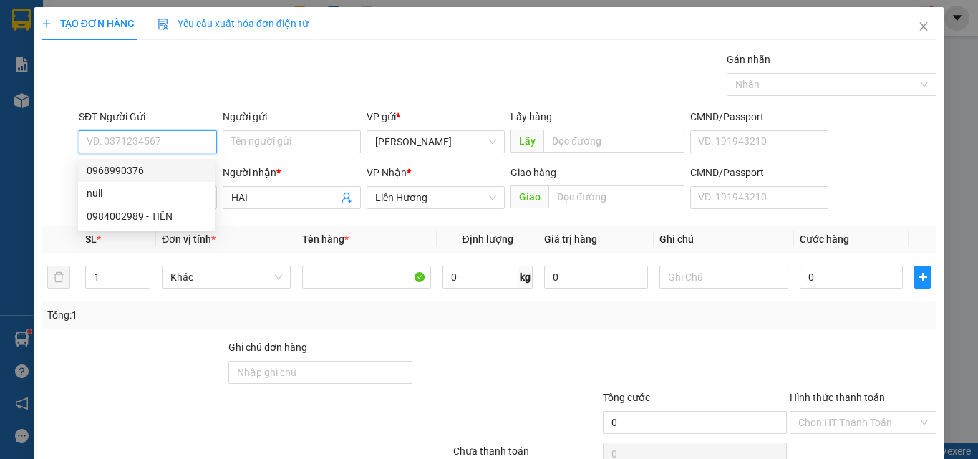
click at [153, 162] on div "0968990376" at bounding box center [146, 170] width 137 height 23
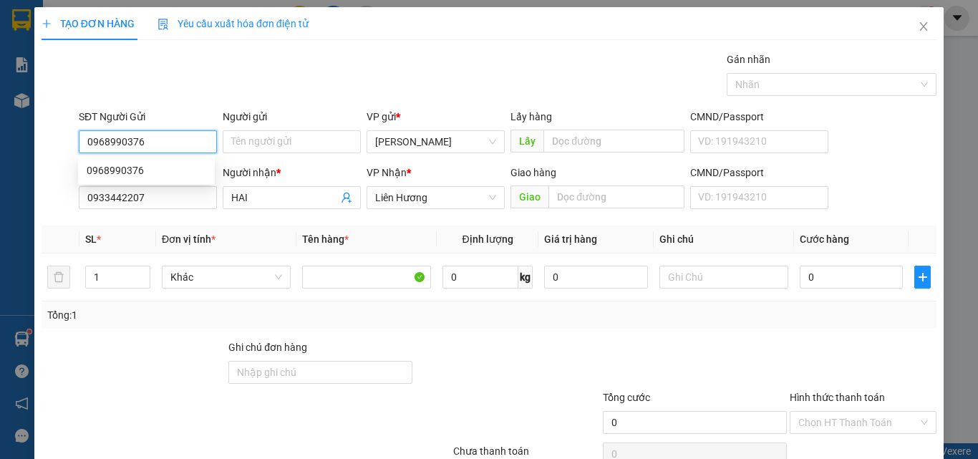
type input "0968990376"
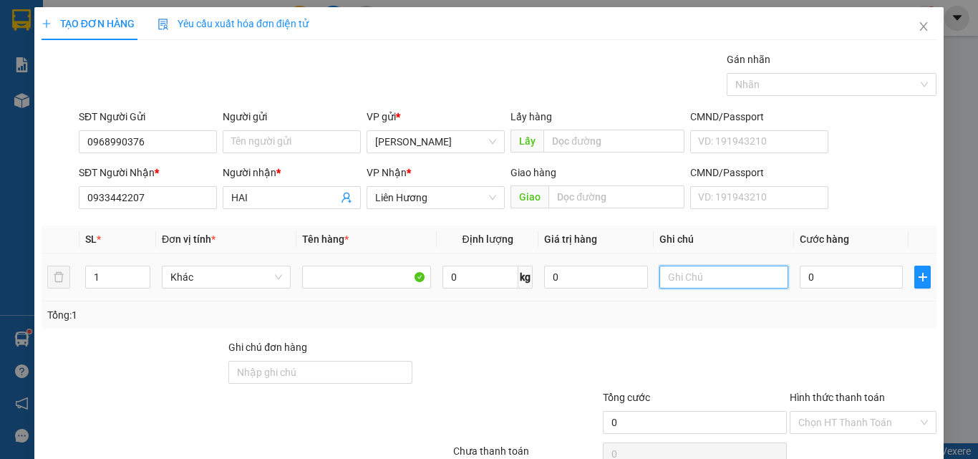
click at [659, 285] on input "text" at bounding box center [723, 277] width 129 height 23
type input "1 BỊ ĐEN - GHẸ"
click at [826, 272] on input "0" at bounding box center [851, 277] width 103 height 23
type input "2"
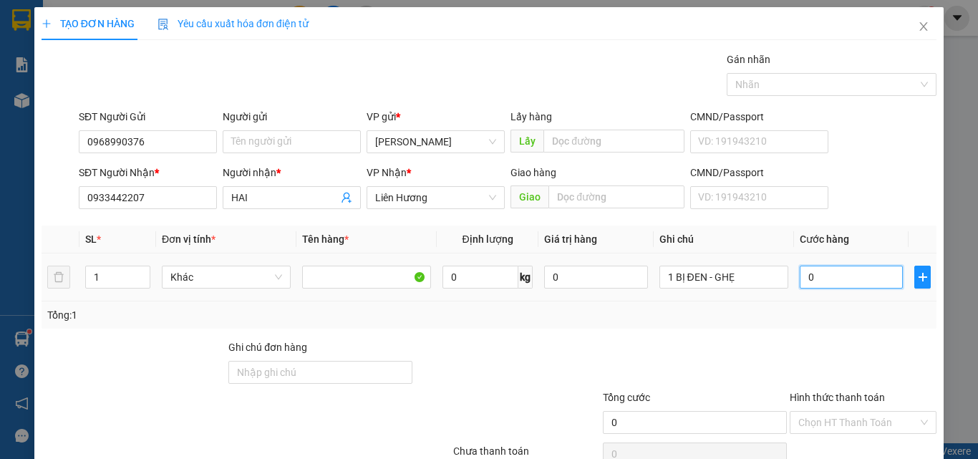
type input "2"
type input "20"
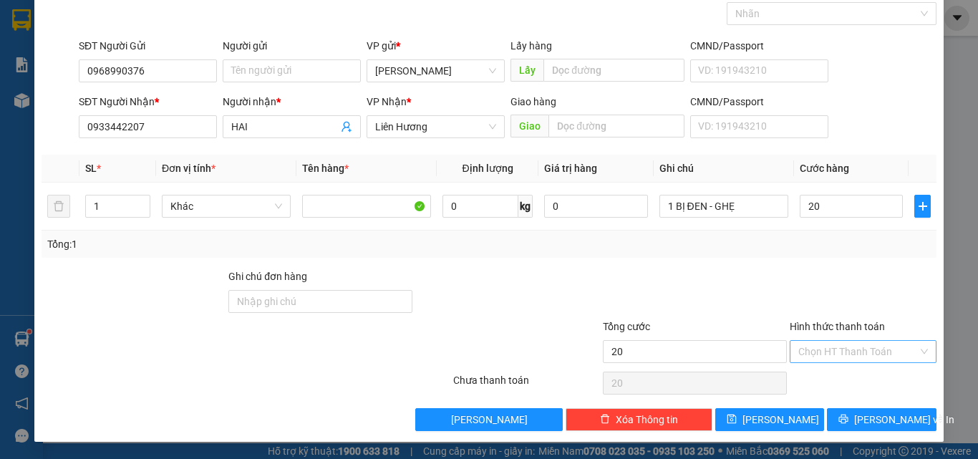
type input "20.000"
drag, startPoint x: 834, startPoint y: 344, endPoint x: 839, endPoint y: 369, distance: 25.4
click at [836, 344] on input "Hình thức thanh toán" at bounding box center [858, 351] width 120 height 21
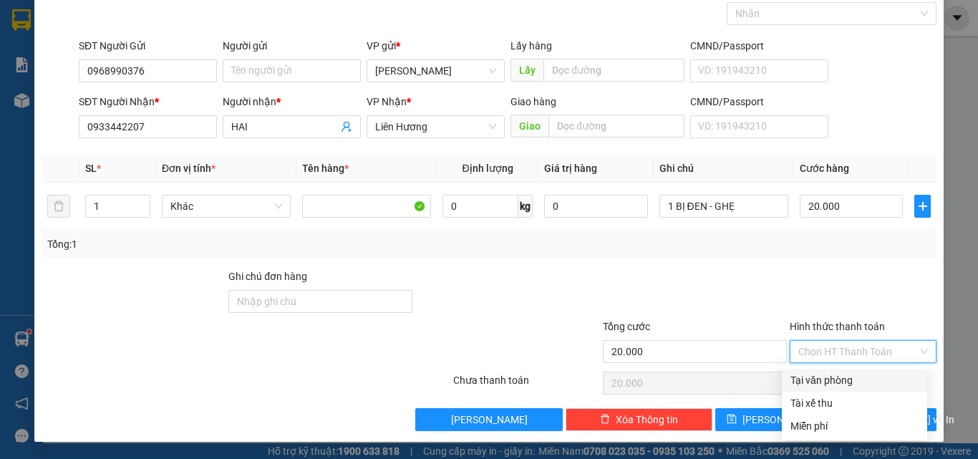
click at [839, 377] on div "Tại văn phòng" at bounding box center [855, 380] width 128 height 16
type input "0"
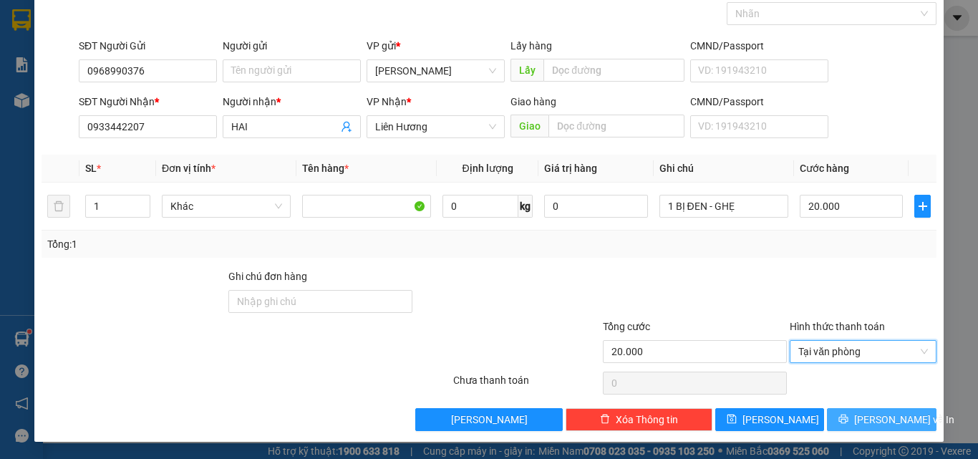
click at [870, 421] on span "[PERSON_NAME] và In" at bounding box center [904, 420] width 100 height 16
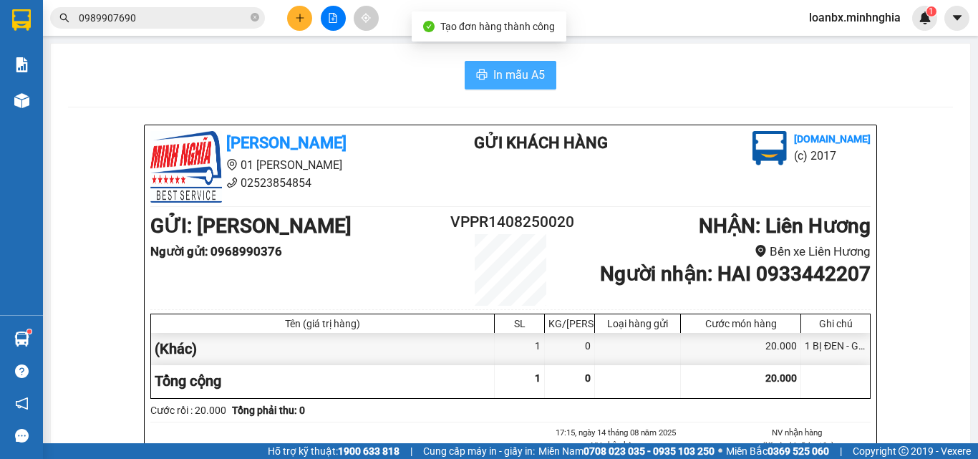
click at [504, 77] on span "In mẫu A5" at bounding box center [519, 75] width 52 height 18
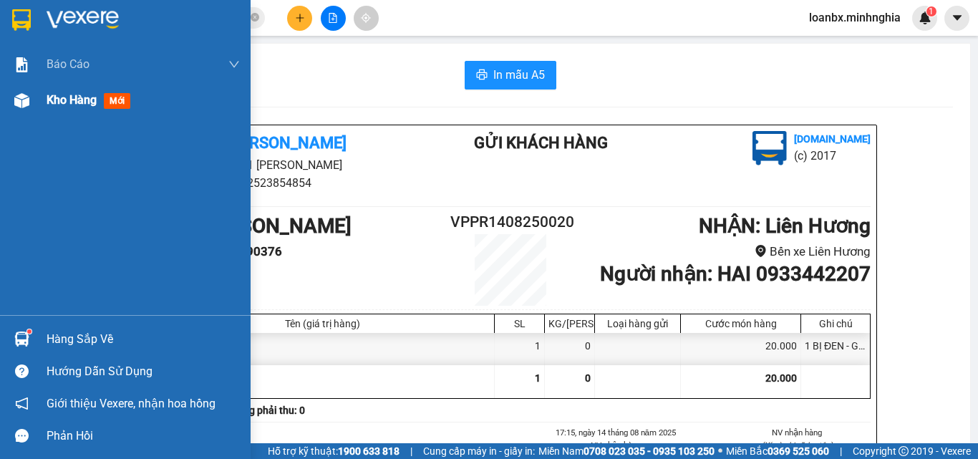
click at [31, 97] on div at bounding box center [21, 100] width 25 height 25
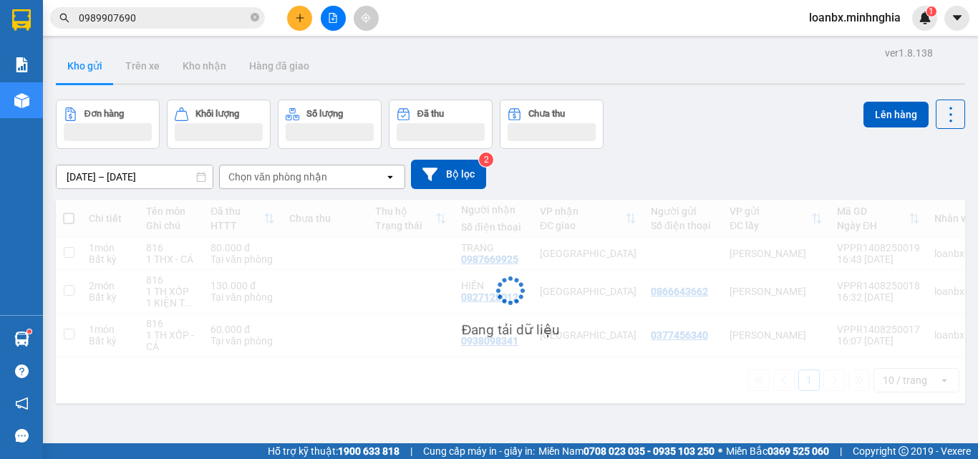
scroll to position [66, 0]
